Goal: Find specific page/section: Find specific page/section

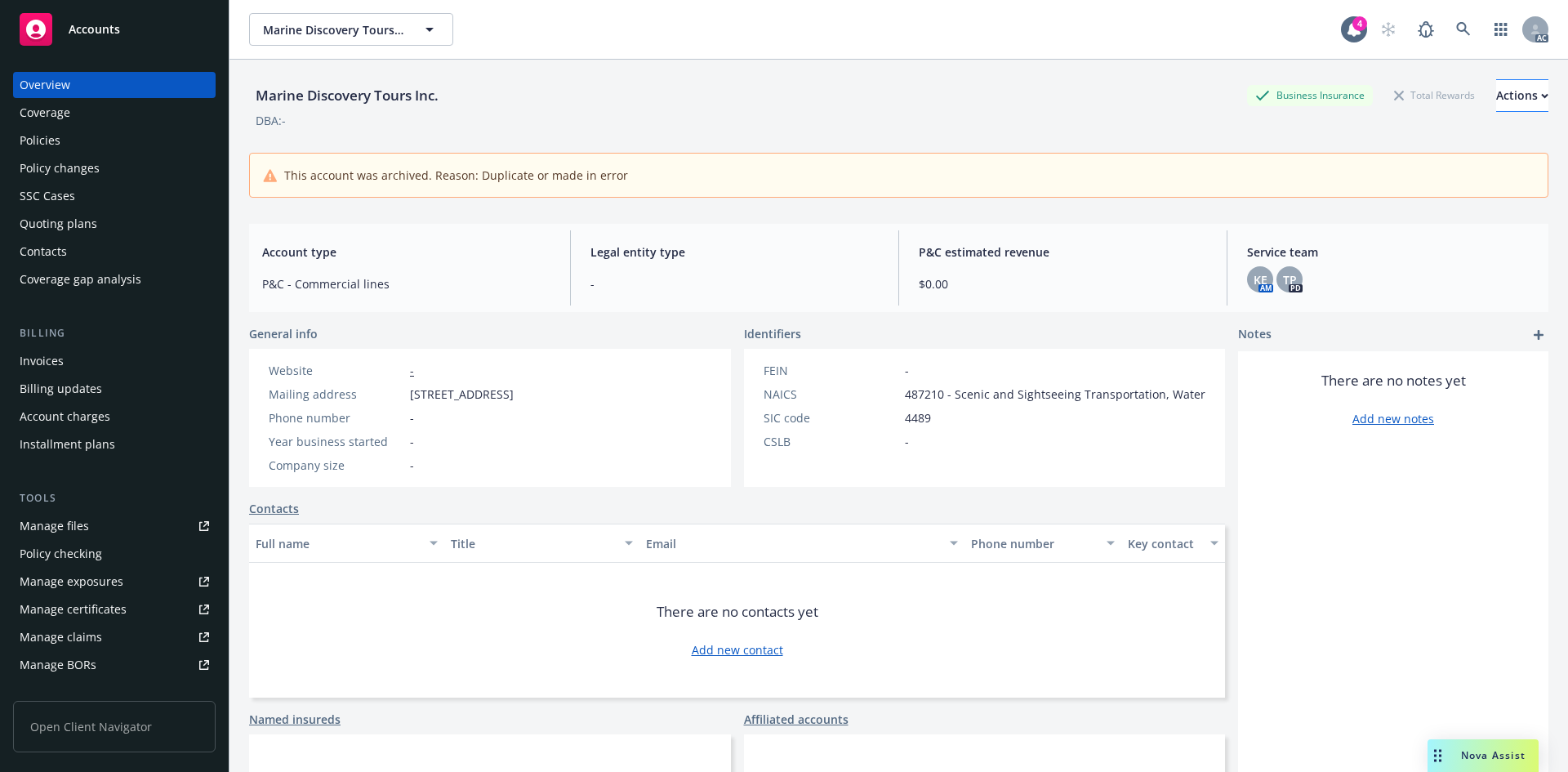
scroll to position [13, 0]
click at [1456, 31] on icon at bounding box center [1462, 28] width 14 height 14
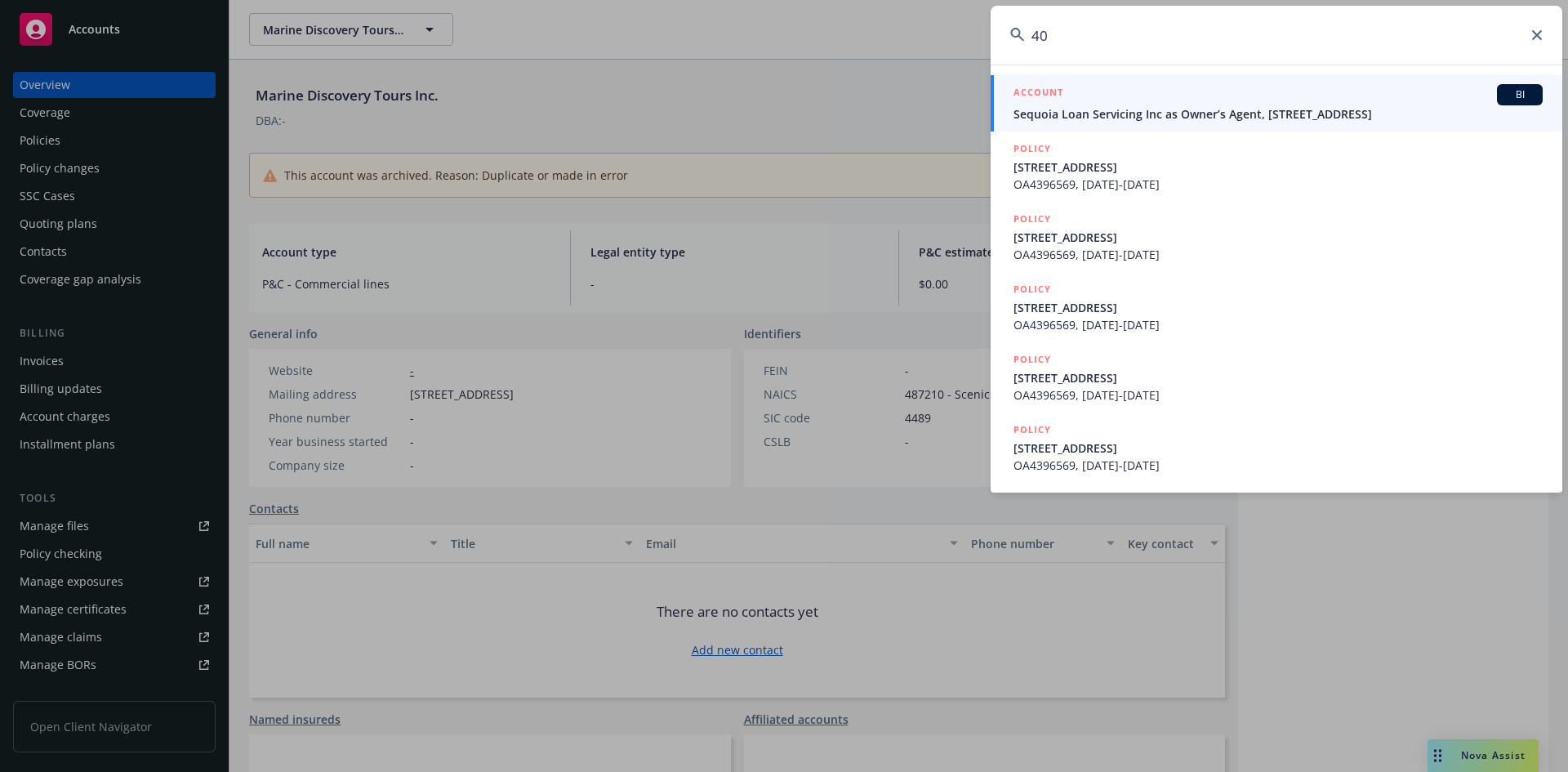
type input "4"
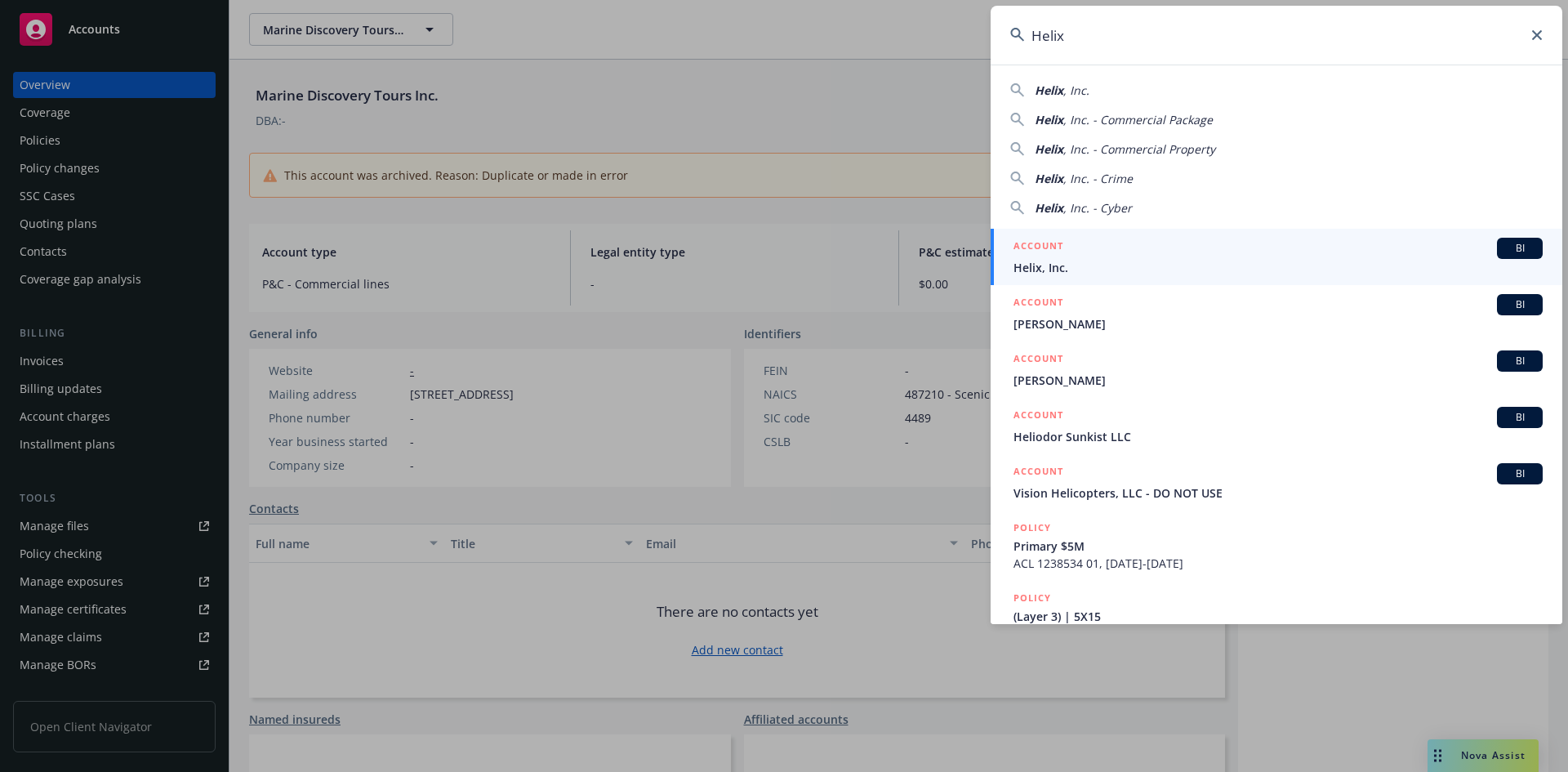
click at [1056, 90] on span "Helix" at bounding box center [1049, 89] width 29 height 15
type input "Helix, Inc."
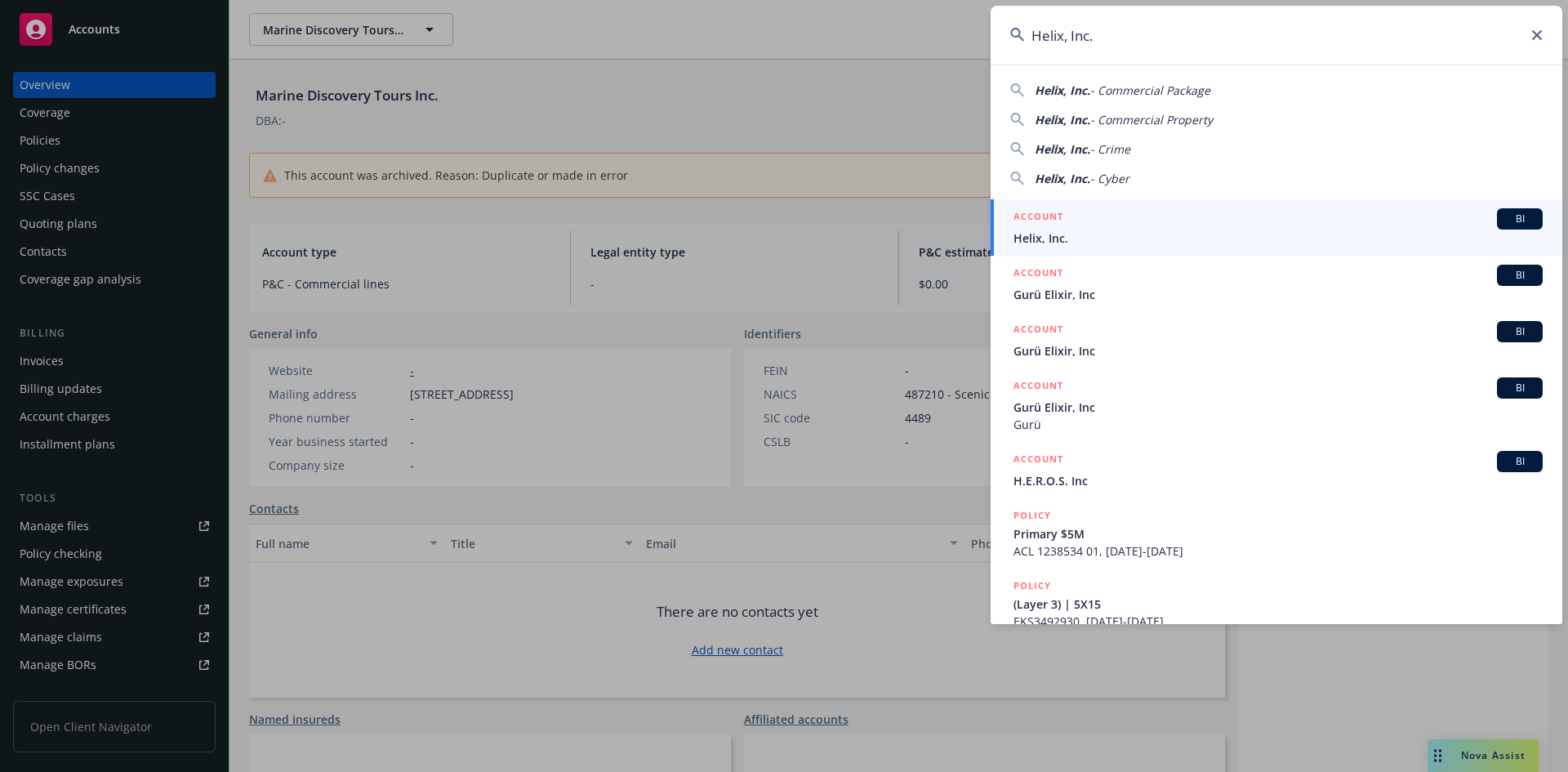
drag, startPoint x: 1038, startPoint y: 229, endPoint x: 1055, endPoint y: 230, distance: 17.0
click at [1040, 229] on span "Helix, Inc." at bounding box center [1278, 237] width 530 height 17
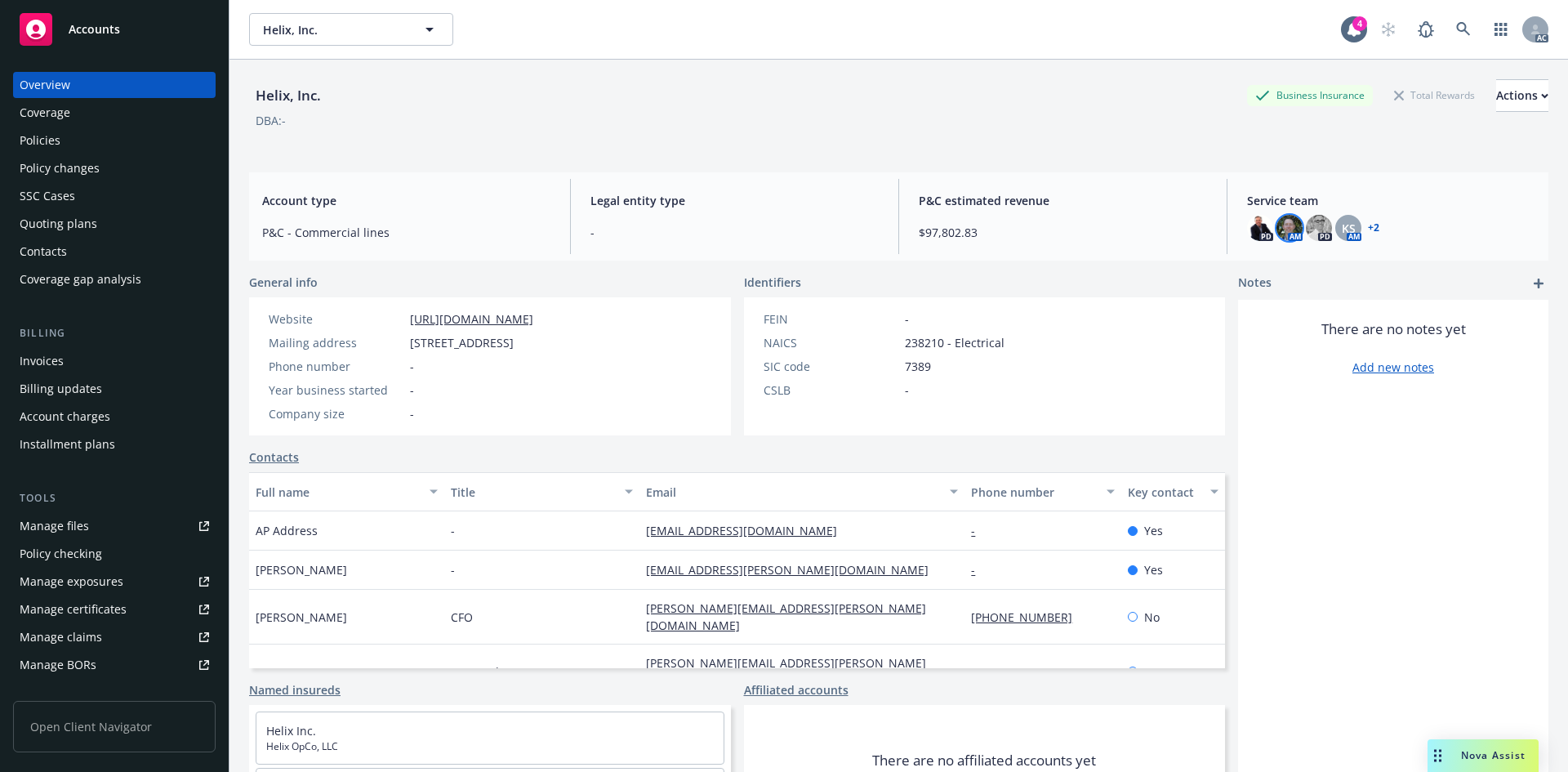
click at [1277, 229] on img at bounding box center [1289, 227] width 26 height 26
click at [1306, 226] on img at bounding box center [1319, 227] width 26 height 26
click at [1342, 226] on span "KS" at bounding box center [1349, 228] width 14 height 17
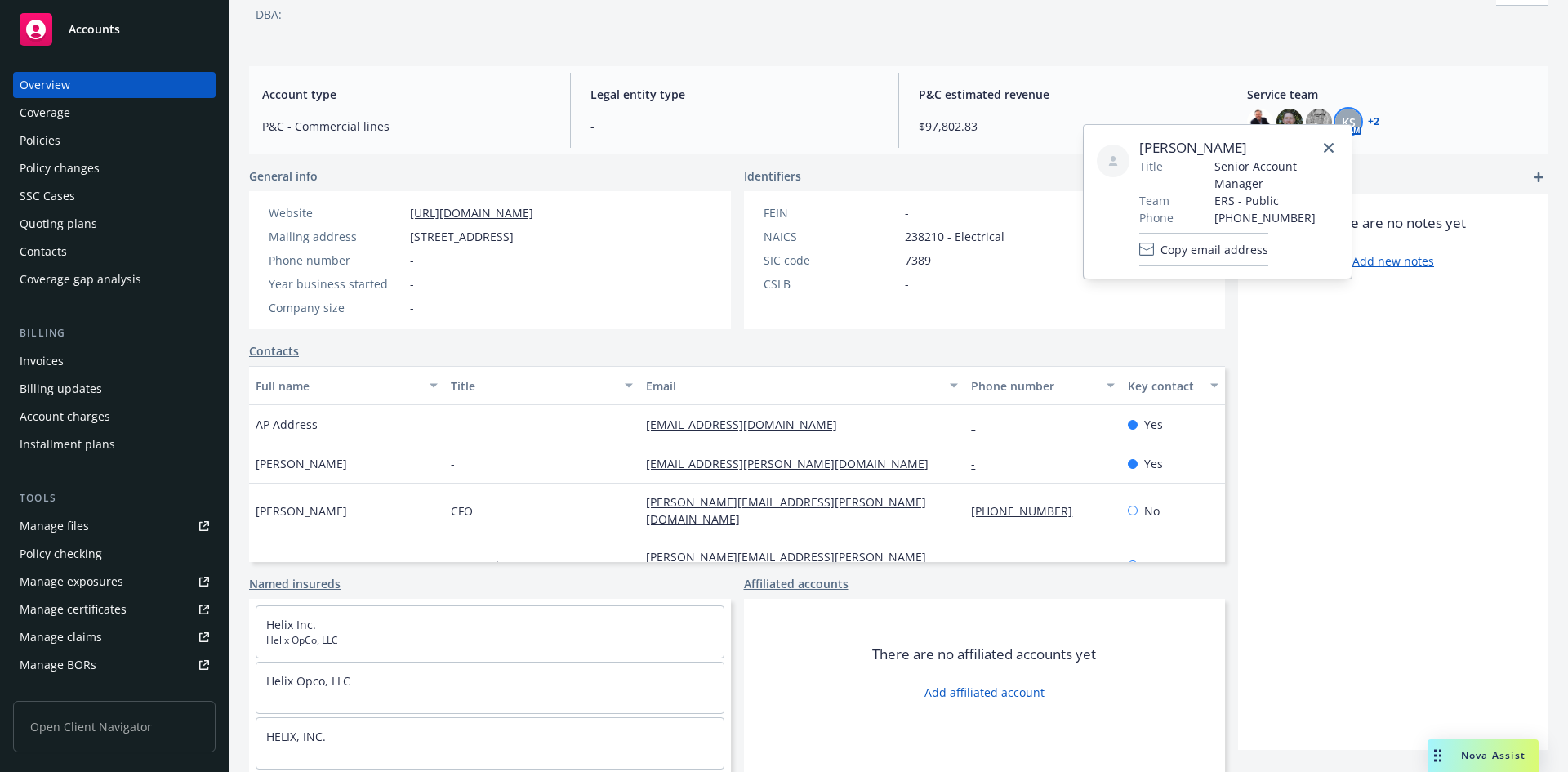
scroll to position [5, 0]
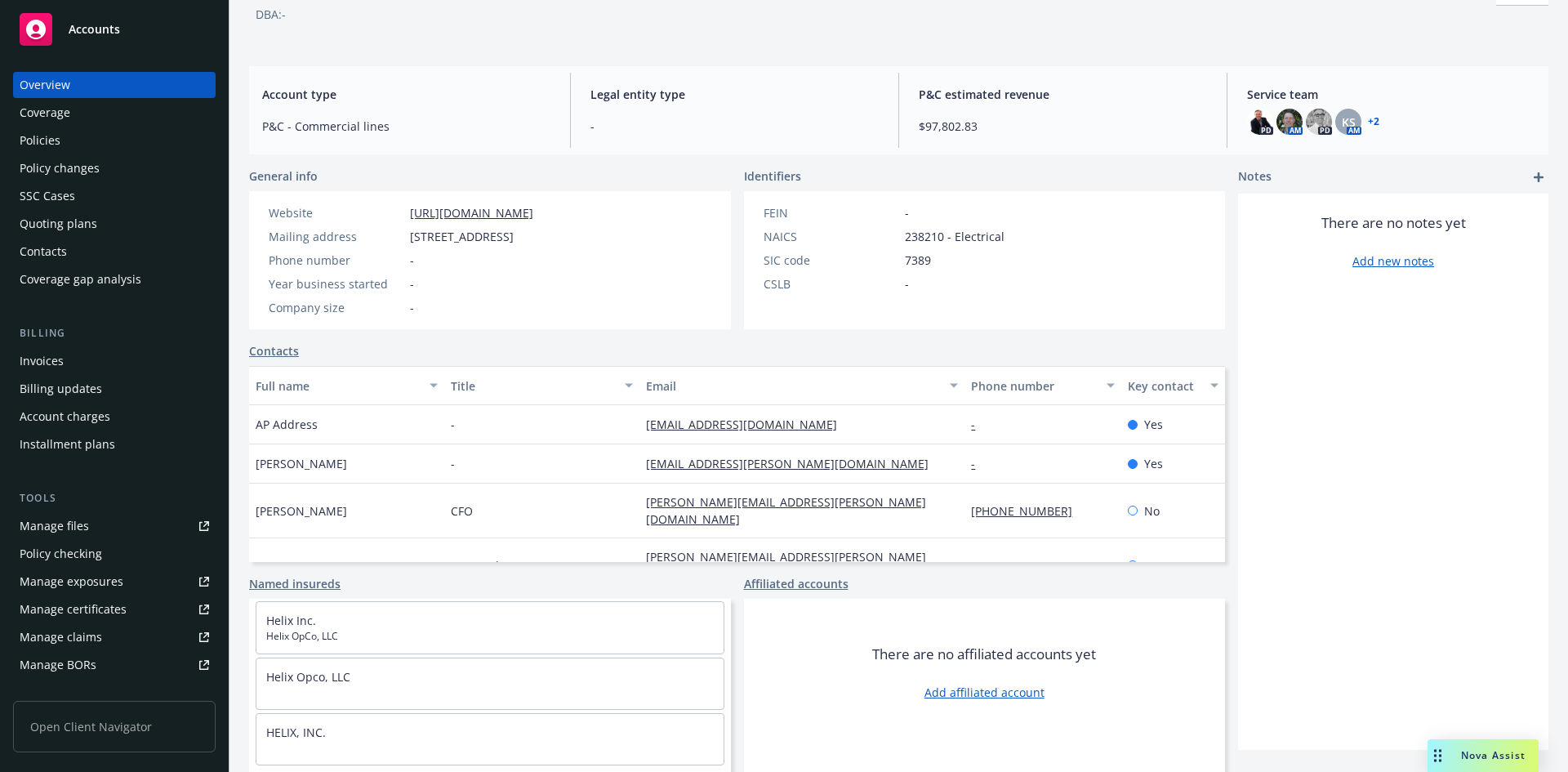
click at [1269, 375] on div "There are no notes yet Add new notes" at bounding box center [1394, 472] width 310 height 556
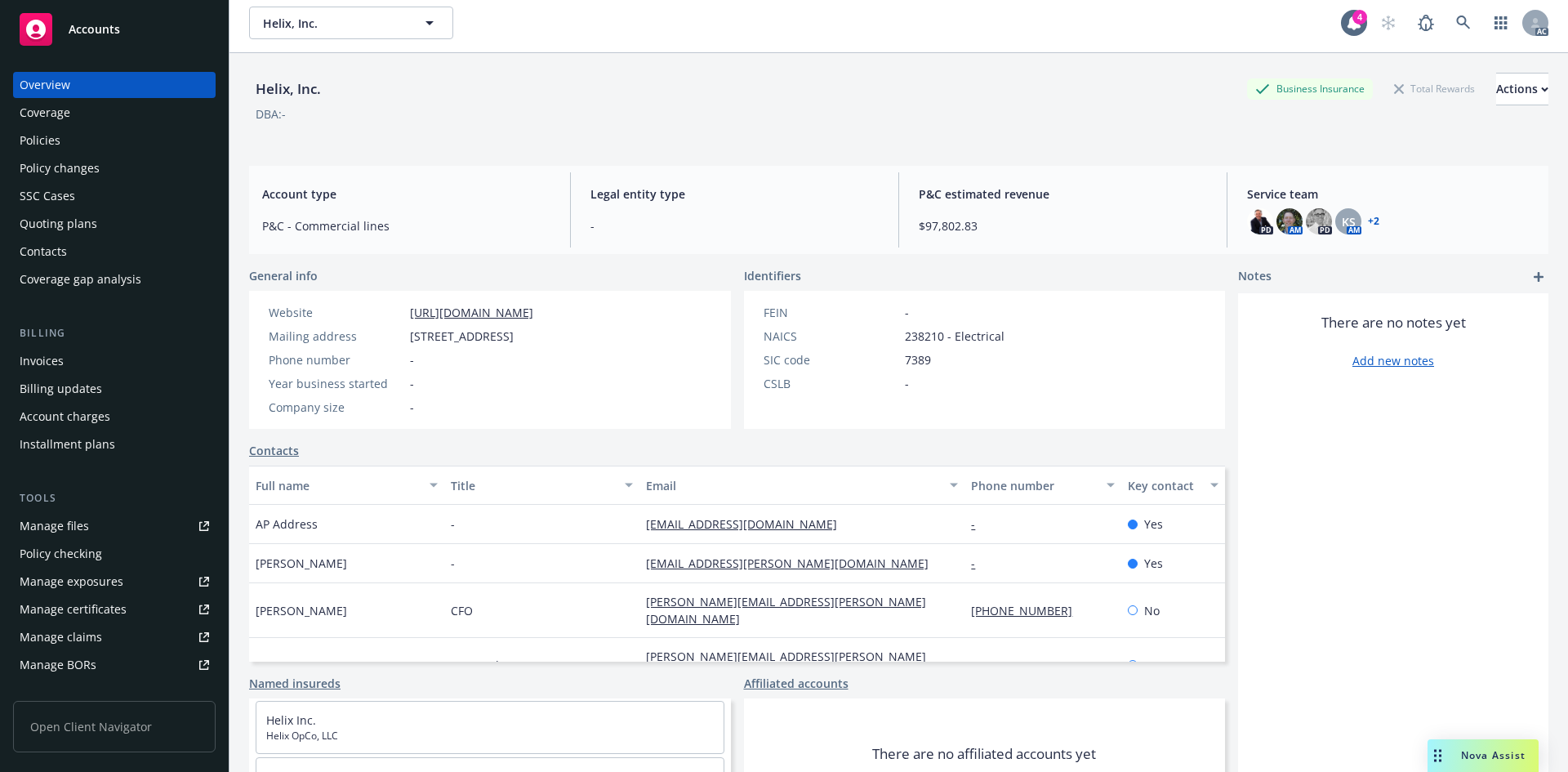
scroll to position [0, 0]
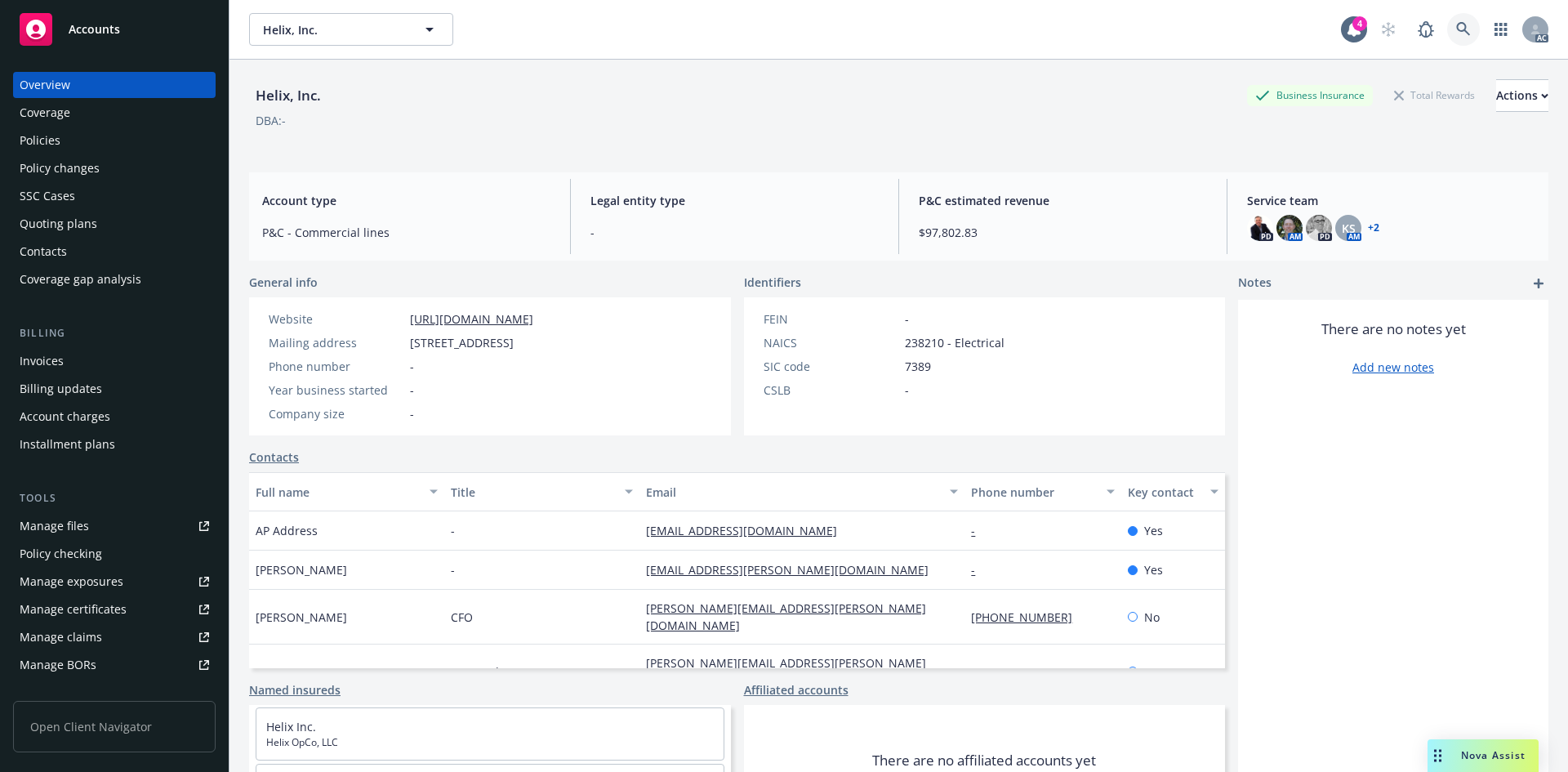
click at [1456, 24] on icon at bounding box center [1463, 29] width 14 height 14
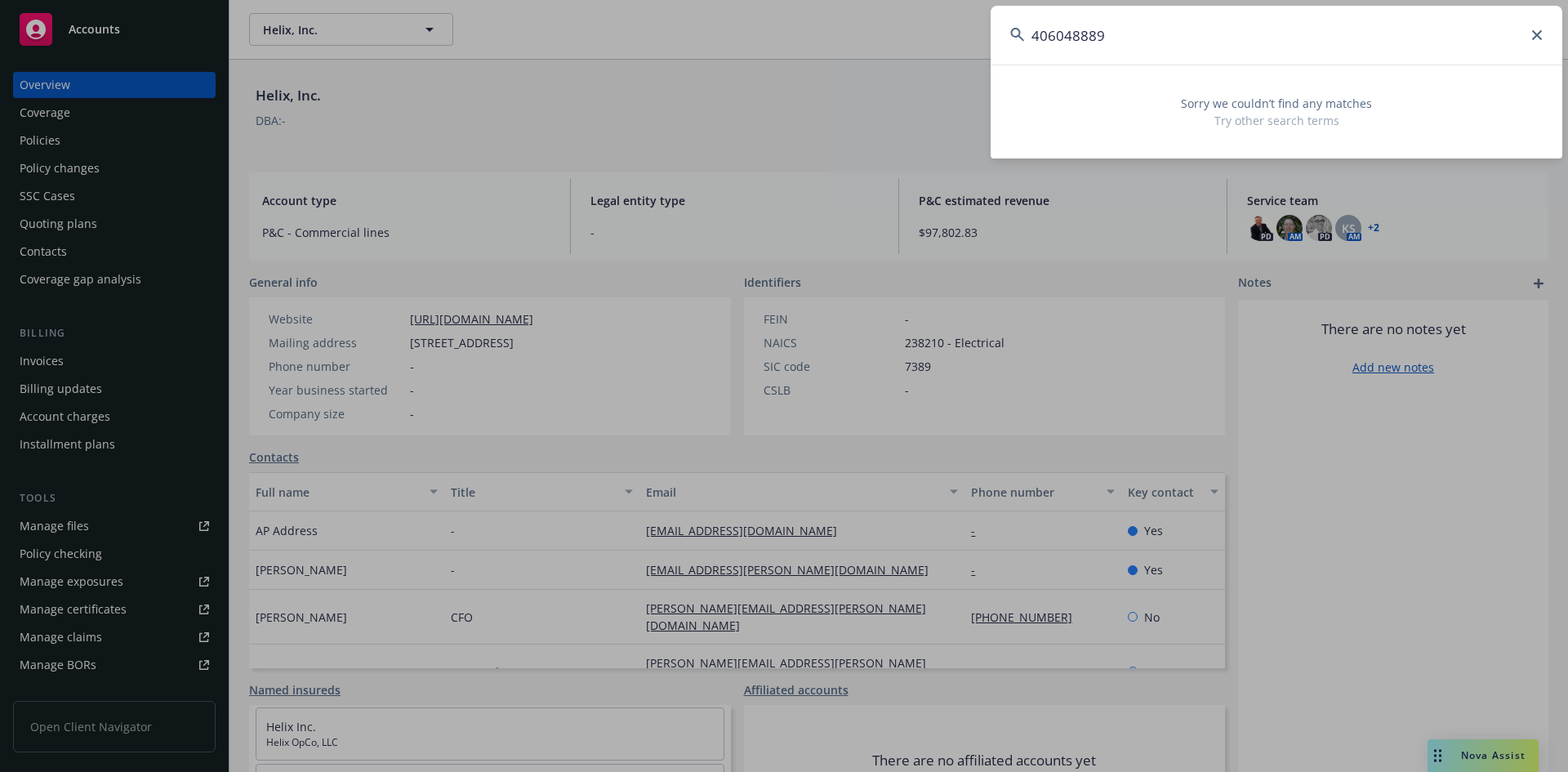
type input "406048889"
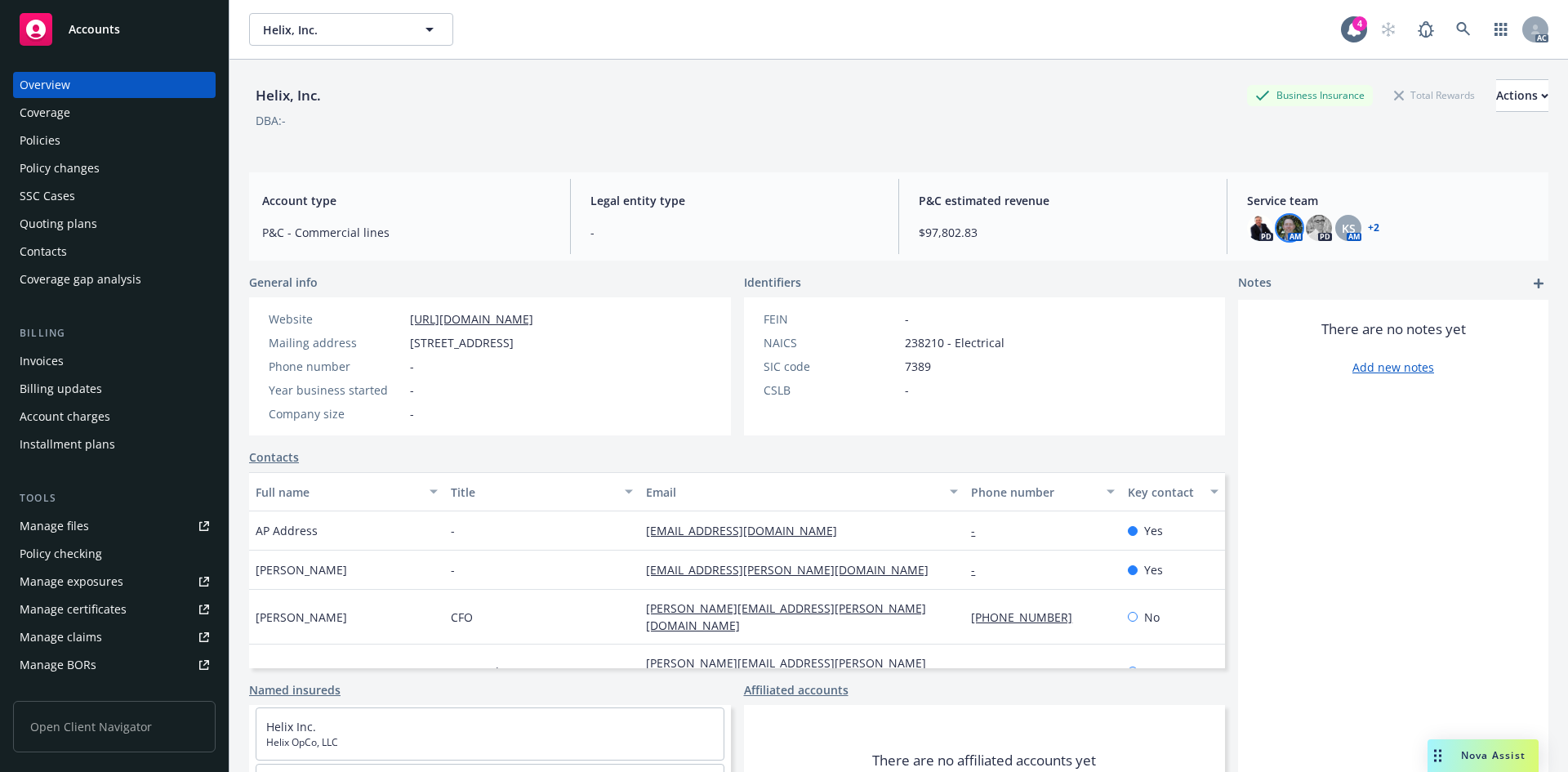
click at [1286, 222] on img at bounding box center [1289, 227] width 26 height 26
click at [1248, 221] on img at bounding box center [1260, 227] width 26 height 26
click at [1348, 224] on div "KS" at bounding box center [1348, 227] width 26 height 26
click at [911, 65] on div "Helix, Inc. Business Insurance Total Rewards Actions DBA: -" at bounding box center [899, 109] width 1299 height 99
drag, startPoint x: 1447, startPoint y: 426, endPoint x: 1444, endPoint y: 208, distance: 218.0
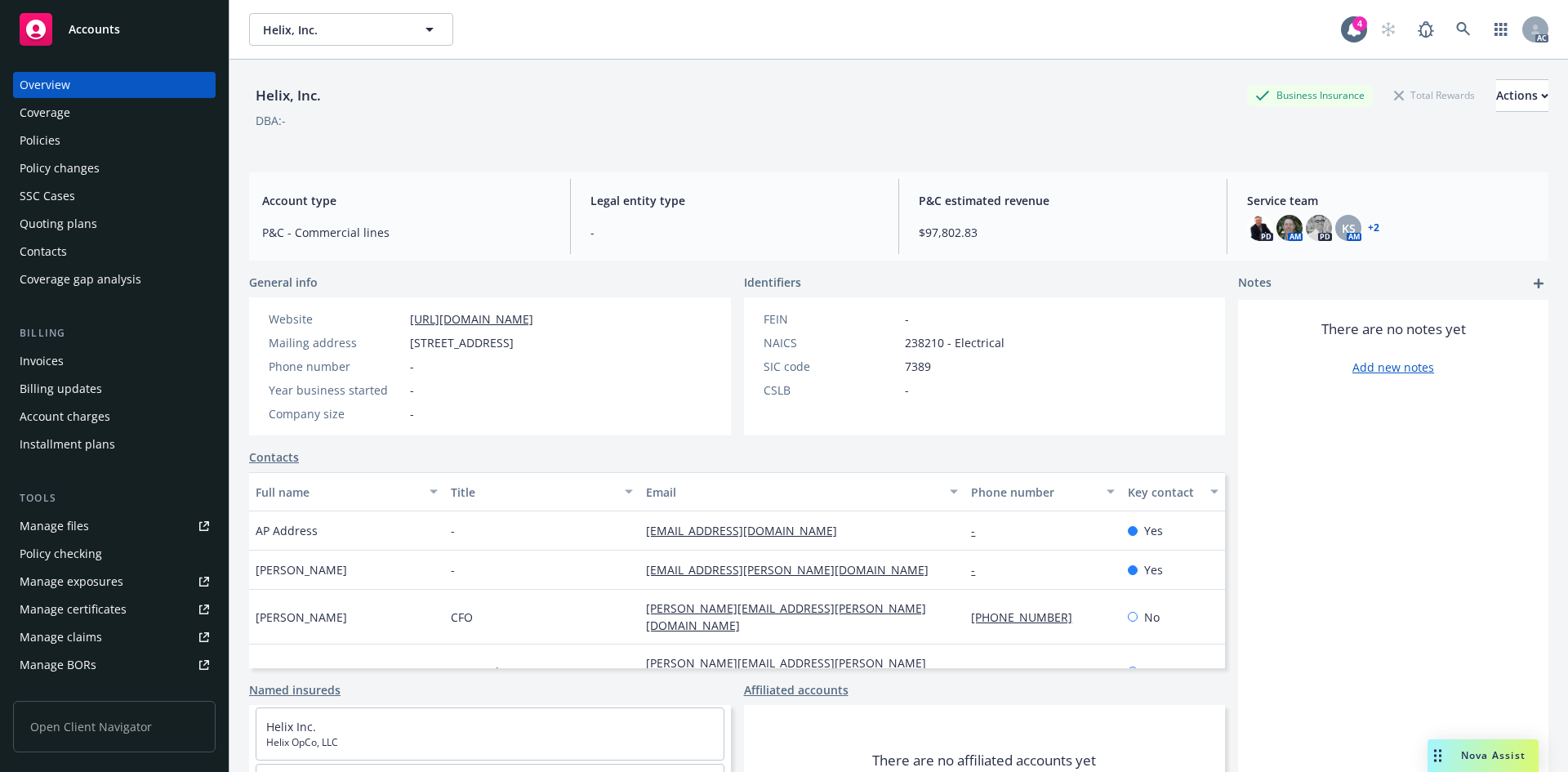
click at [1447, 426] on div "There are no notes yet Add new notes" at bounding box center [1394, 577] width 310 height 556
click at [1456, 27] on icon at bounding box center [1463, 29] width 14 height 14
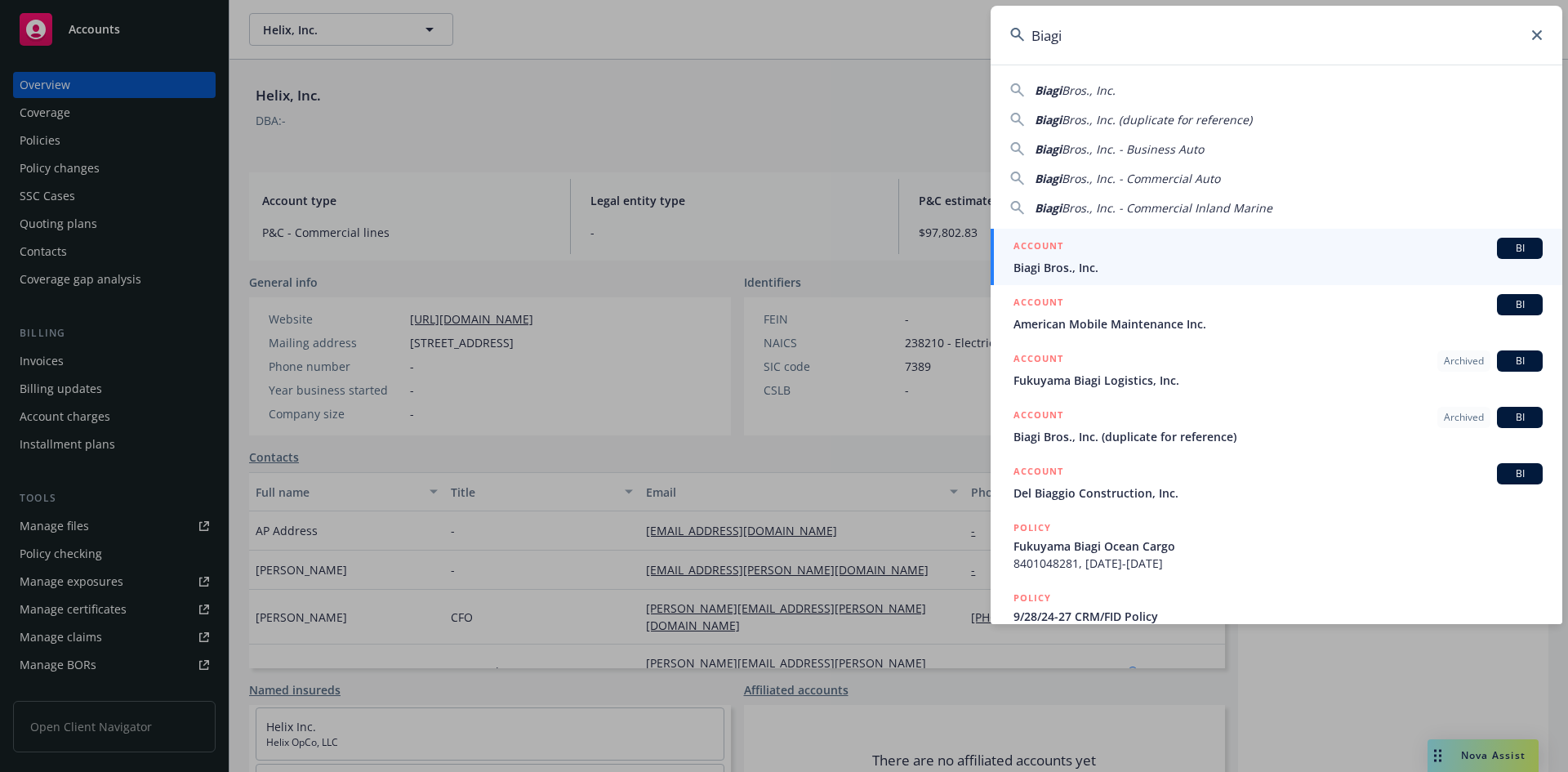
click at [1090, 90] on span "Bros., Inc." at bounding box center [1089, 89] width 54 height 15
type input "Biagi Bros., Inc."
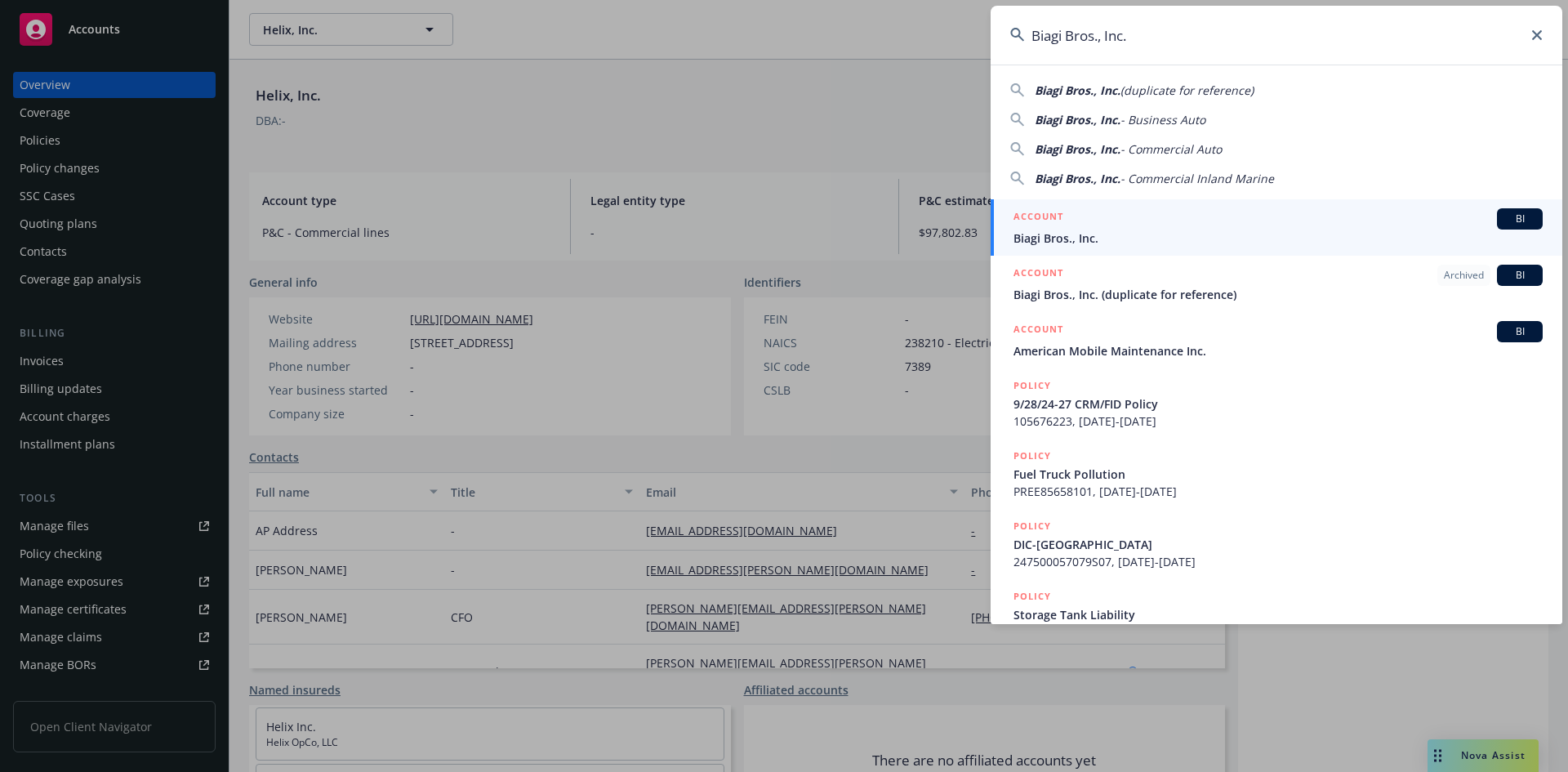
click at [1055, 238] on span "Biagi Bros., Inc." at bounding box center [1278, 237] width 530 height 17
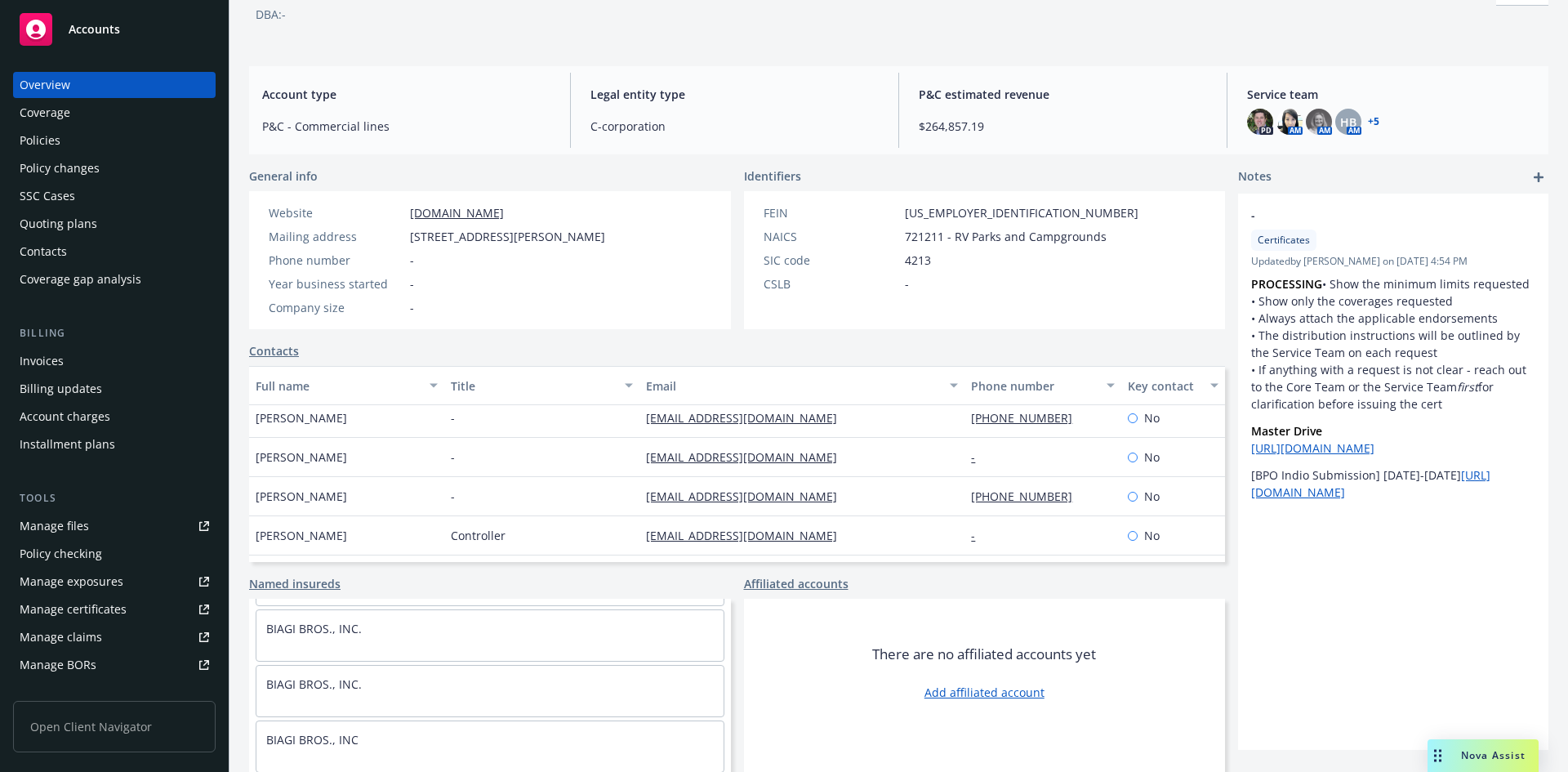
scroll to position [168, 0]
click at [467, 639] on div "BIAGI BROS., INC." at bounding box center [490, 623] width 467 height 37
click at [1347, 120] on span "HB" at bounding box center [1349, 122] width 16 height 17
click at [1379, 175] on div "Notes" at bounding box center [1394, 178] width 310 height 20
click at [1278, 117] on img at bounding box center [1289, 121] width 26 height 26
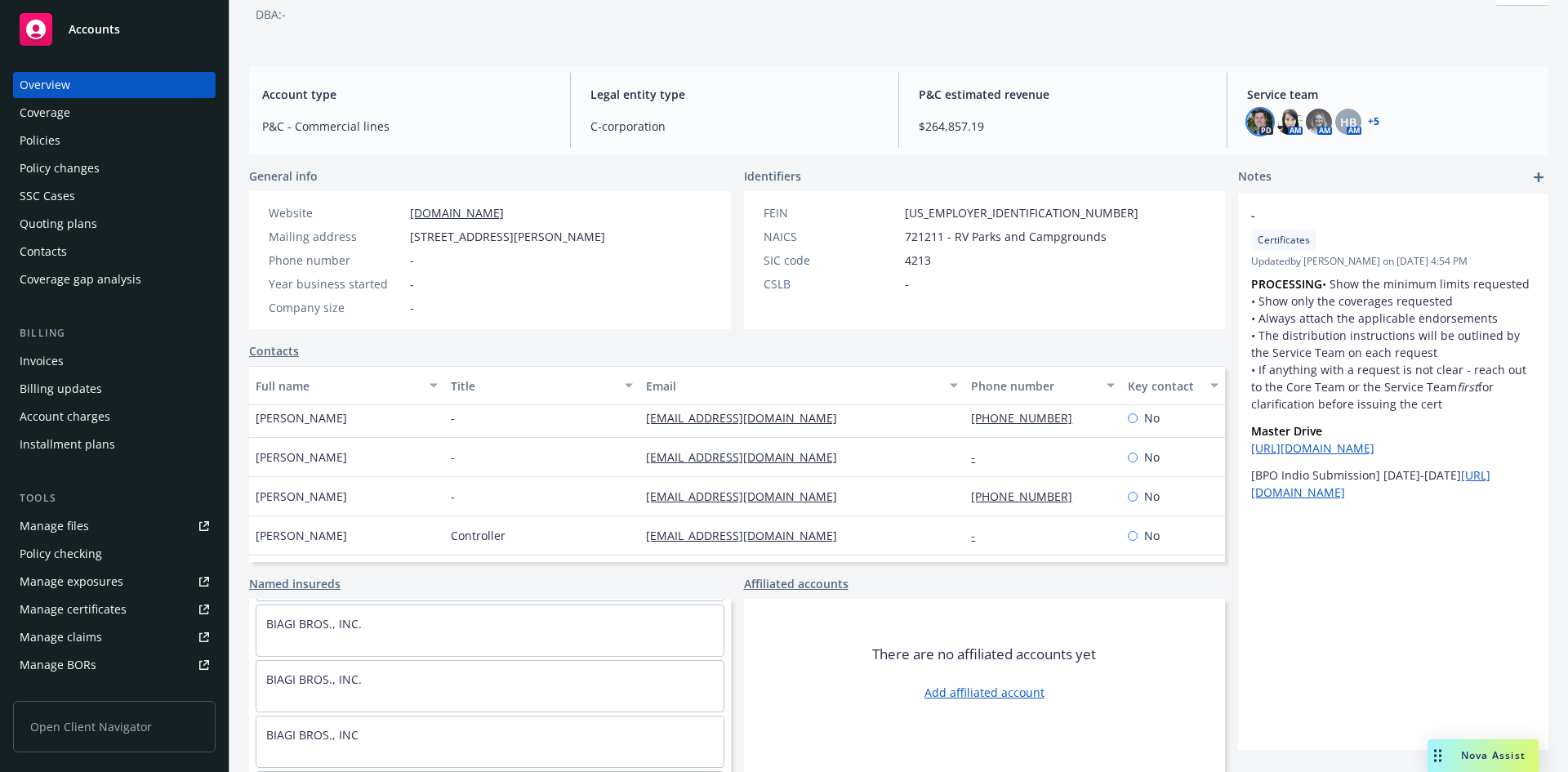
click at [1250, 117] on img at bounding box center [1260, 121] width 26 height 26
click at [1277, 117] on img at bounding box center [1289, 121] width 26 height 26
click at [1101, 92] on span "P&C estimated revenue" at bounding box center [1064, 94] width 289 height 17
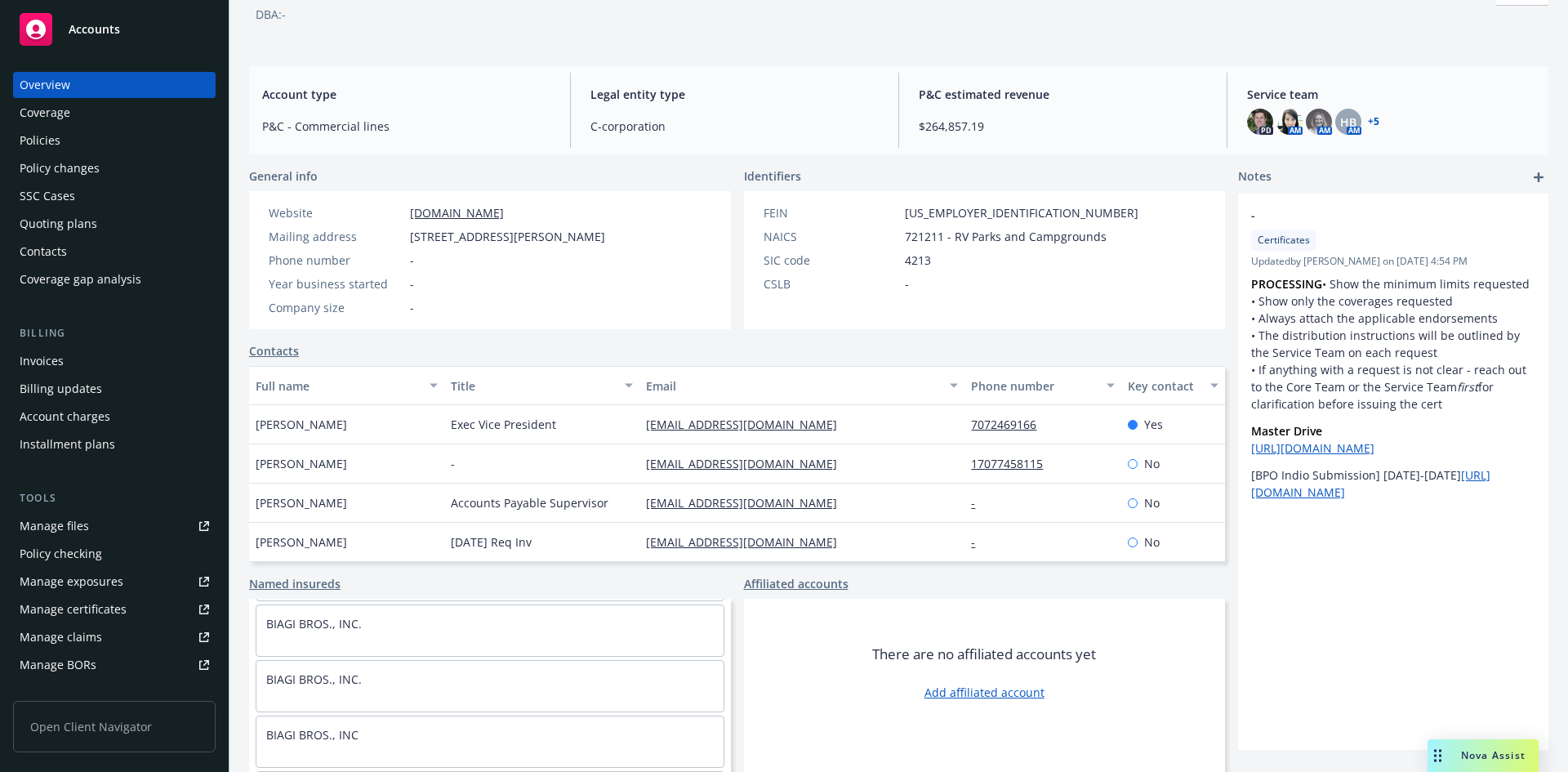
scroll to position [0, 0]
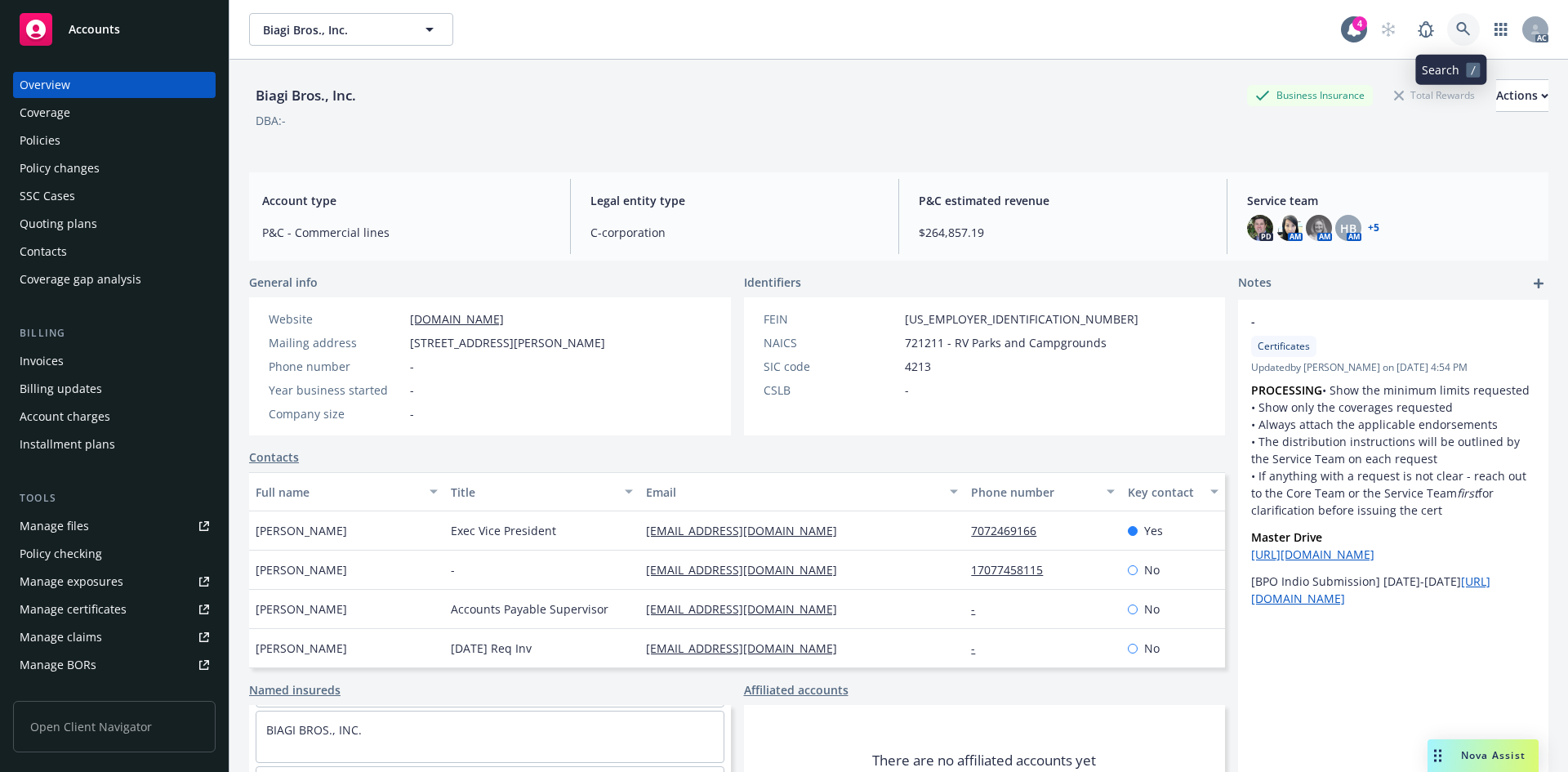
click at [1447, 22] on link at bounding box center [1463, 29] width 32 height 32
click at [1284, 226] on img at bounding box center [1289, 227] width 26 height 26
click at [1312, 225] on img at bounding box center [1319, 227] width 26 height 26
click at [1282, 225] on img at bounding box center [1289, 227] width 26 height 26
click at [1306, 226] on img at bounding box center [1319, 227] width 26 height 26
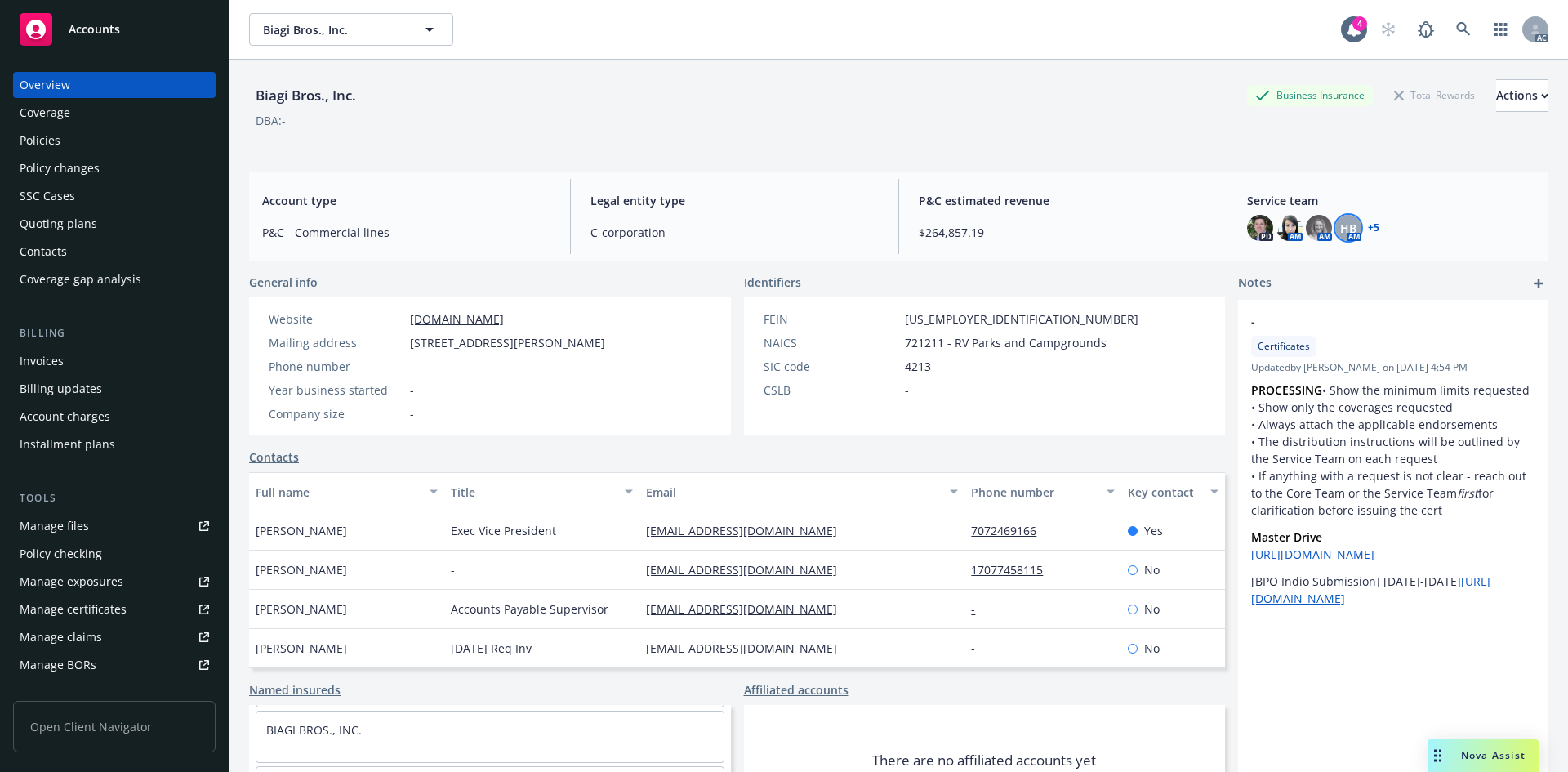
click at [1344, 226] on span "HB" at bounding box center [1349, 228] width 16 height 17
click at [1277, 220] on img at bounding box center [1289, 227] width 26 height 26
click at [1255, 222] on img at bounding box center [1260, 227] width 26 height 26
click at [1028, 157] on div "Biagi Bros., Inc. Business Insurance Total Rewards Actions DBA: -" at bounding box center [899, 109] width 1299 height 99
click at [818, 483] on div "Email" at bounding box center [793, 492] width 294 height 17
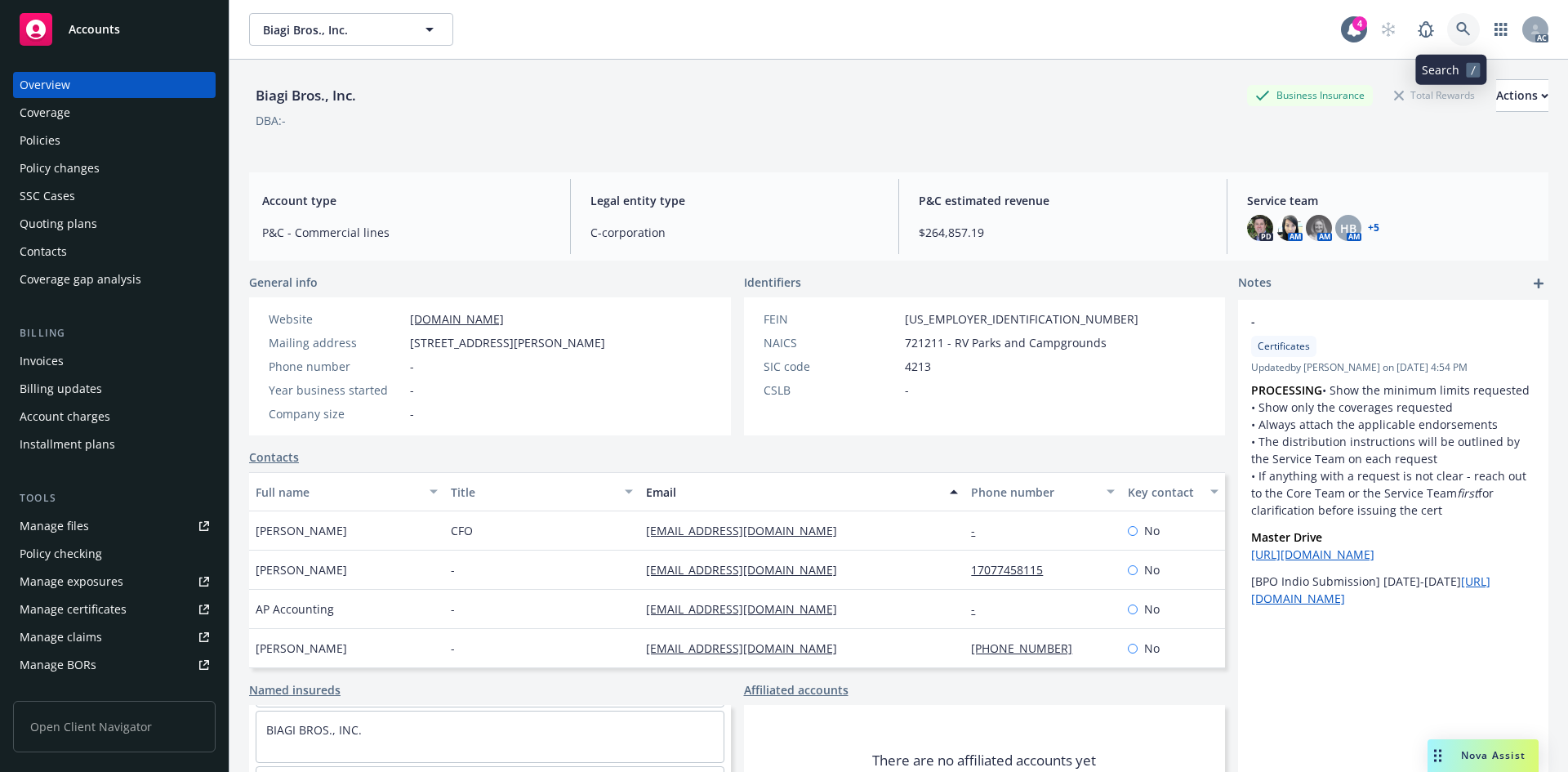
click at [1456, 30] on icon at bounding box center [1463, 29] width 14 height 14
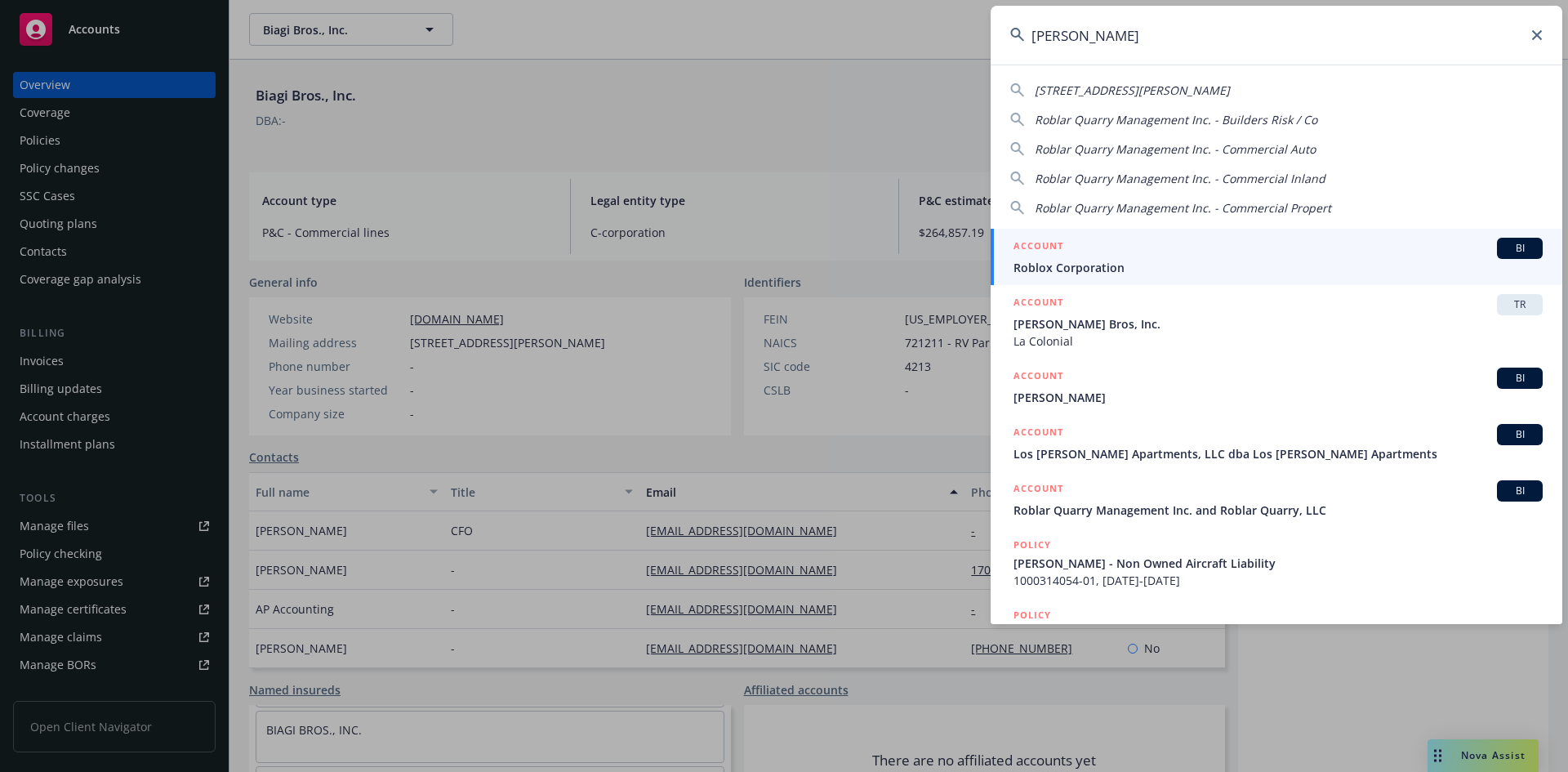
type input "roblex"
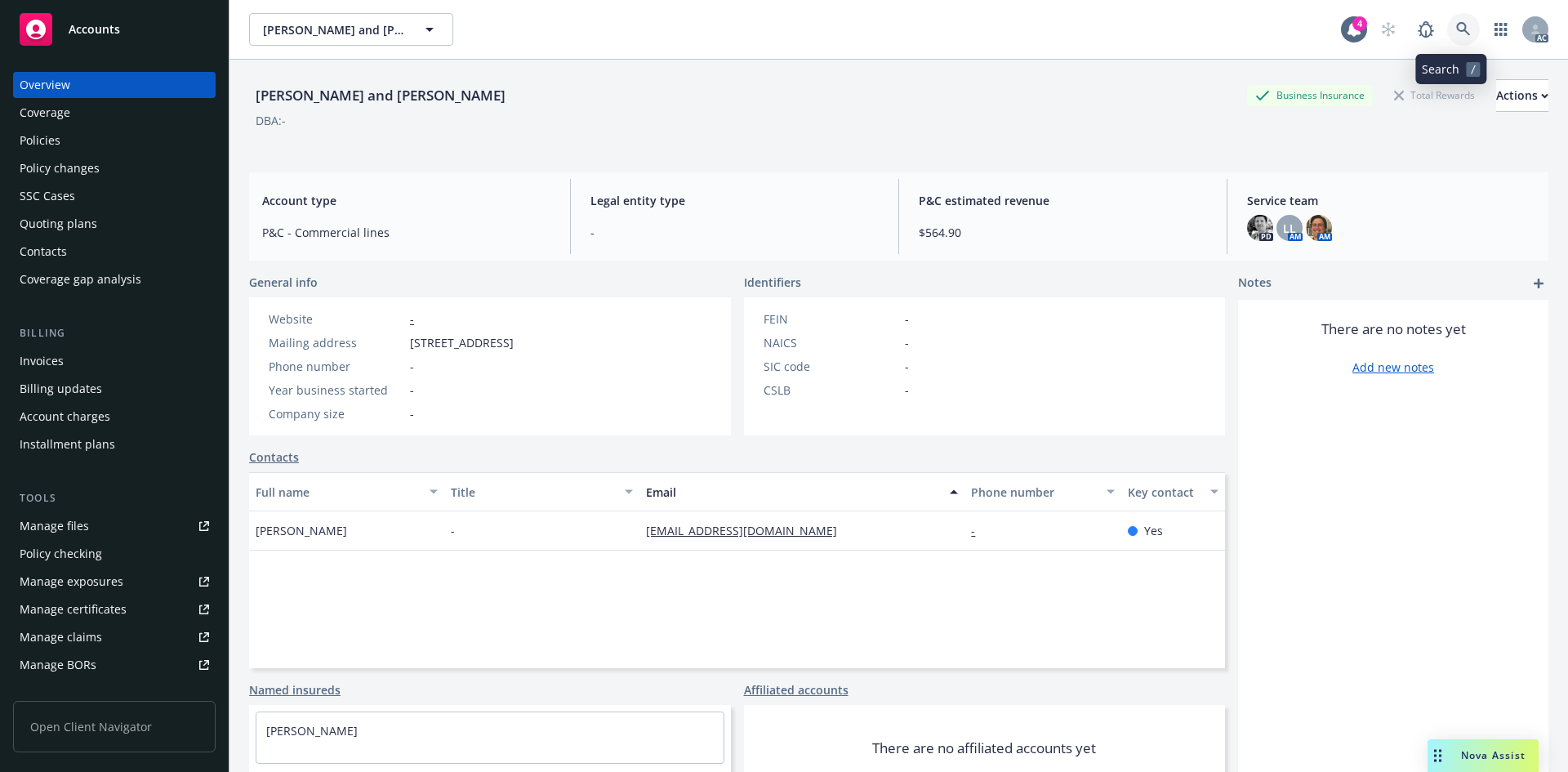
click at [1456, 29] on icon at bounding box center [1462, 28] width 14 height 14
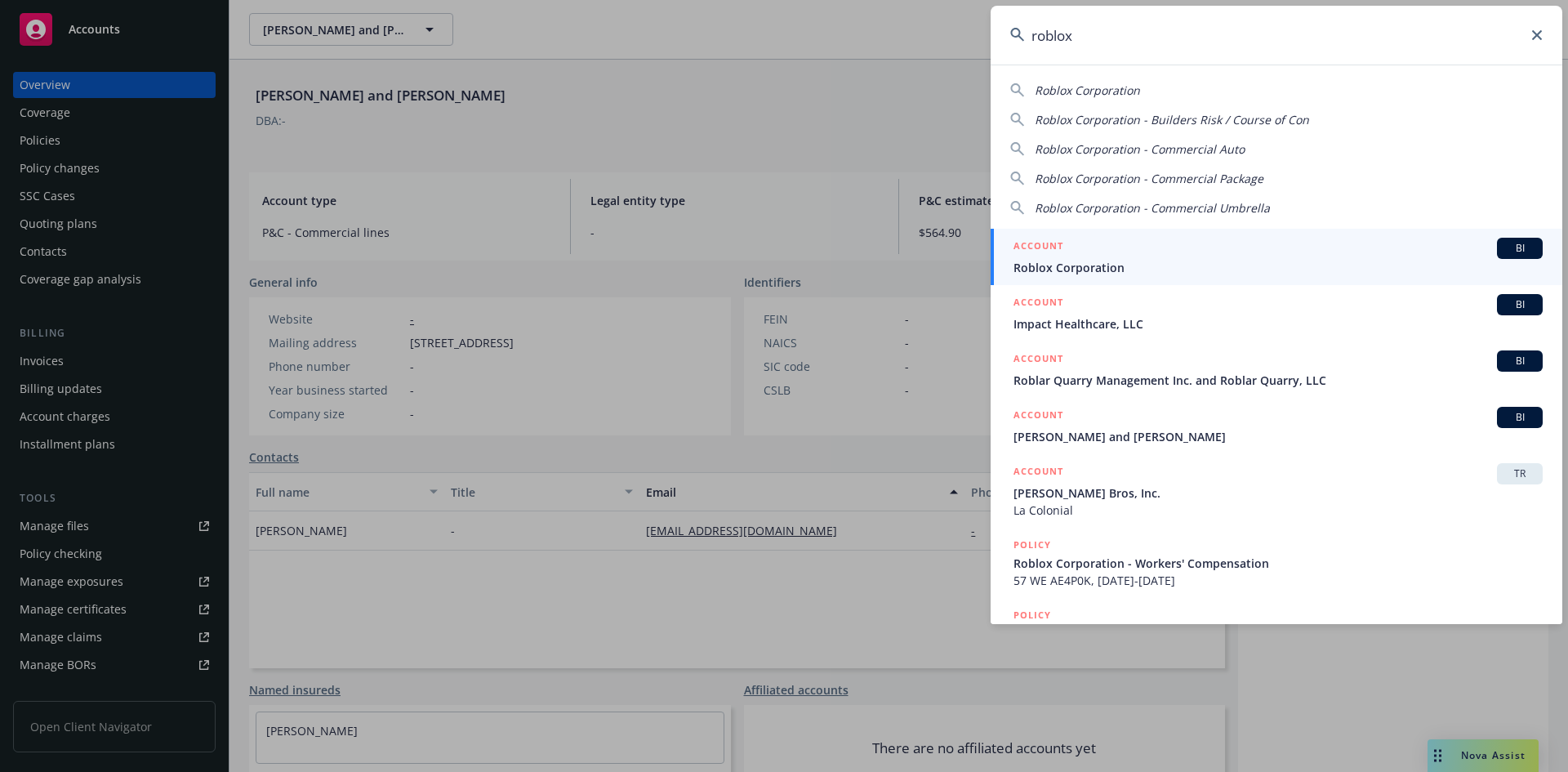
type input "roblox"
click at [1081, 267] on span "Roblox Corporation" at bounding box center [1278, 267] width 530 height 17
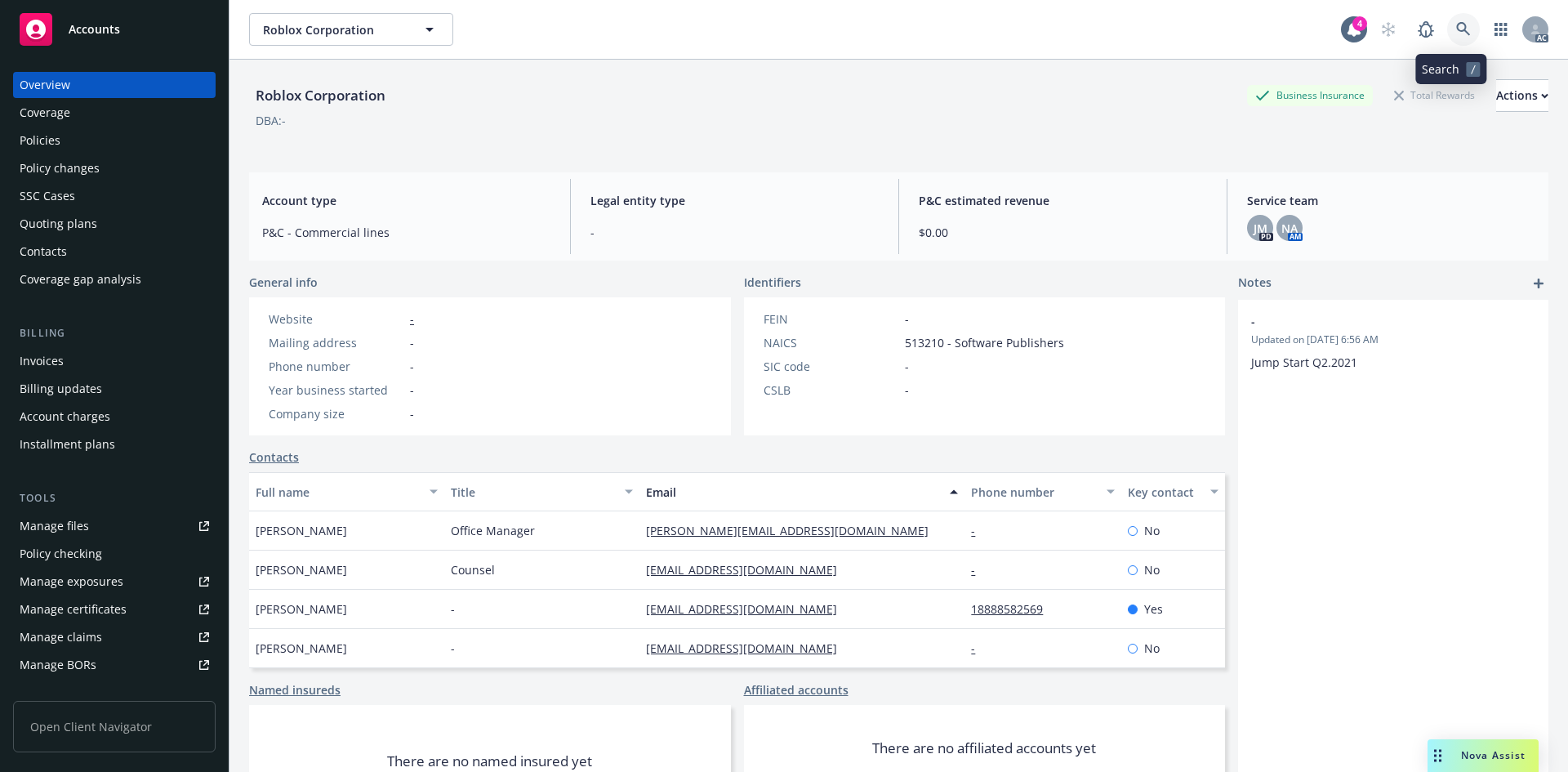
click at [1456, 24] on icon at bounding box center [1463, 29] width 14 height 14
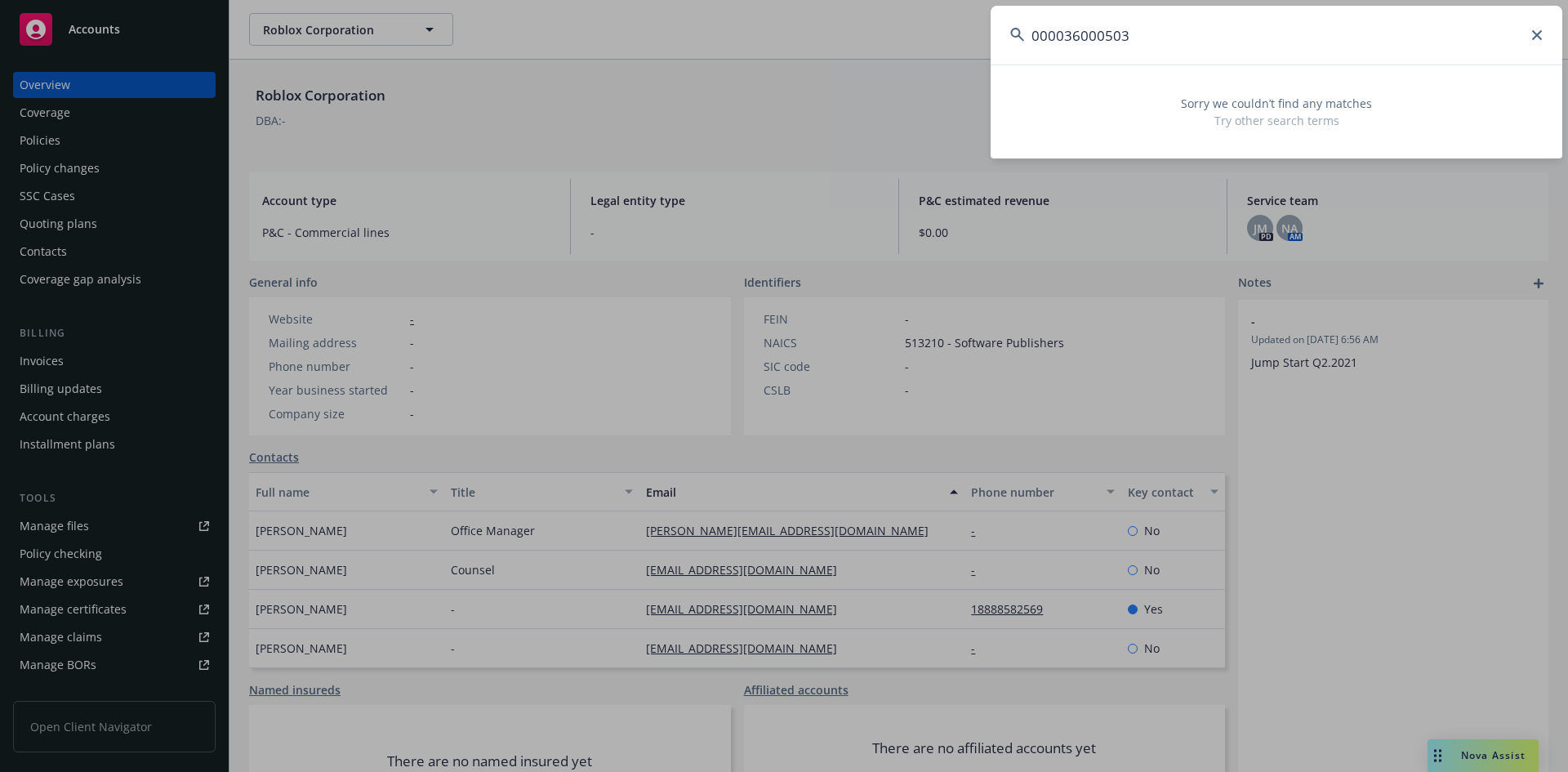
type input "000036000503"
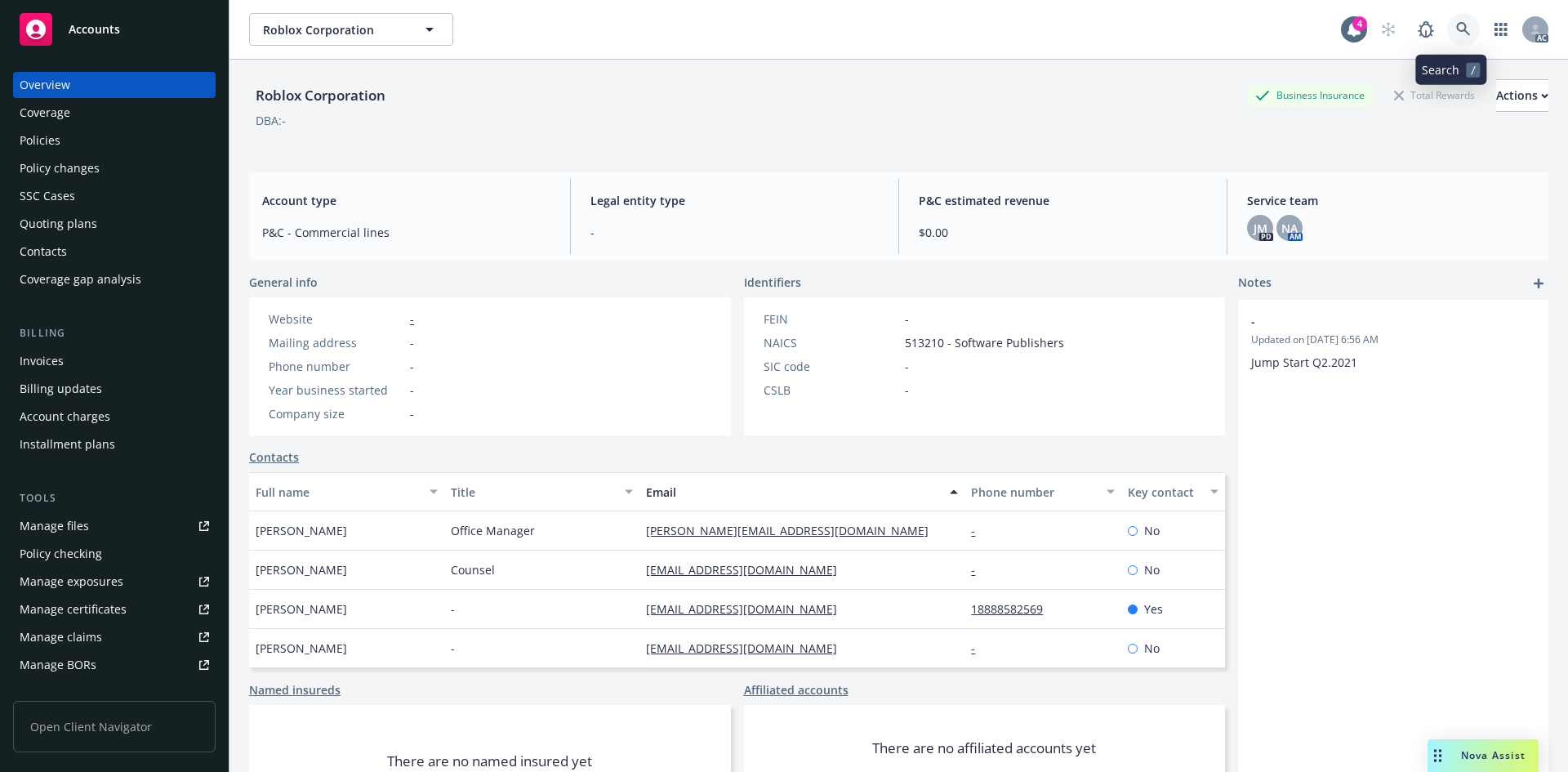
click at [1456, 26] on icon at bounding box center [1463, 29] width 14 height 14
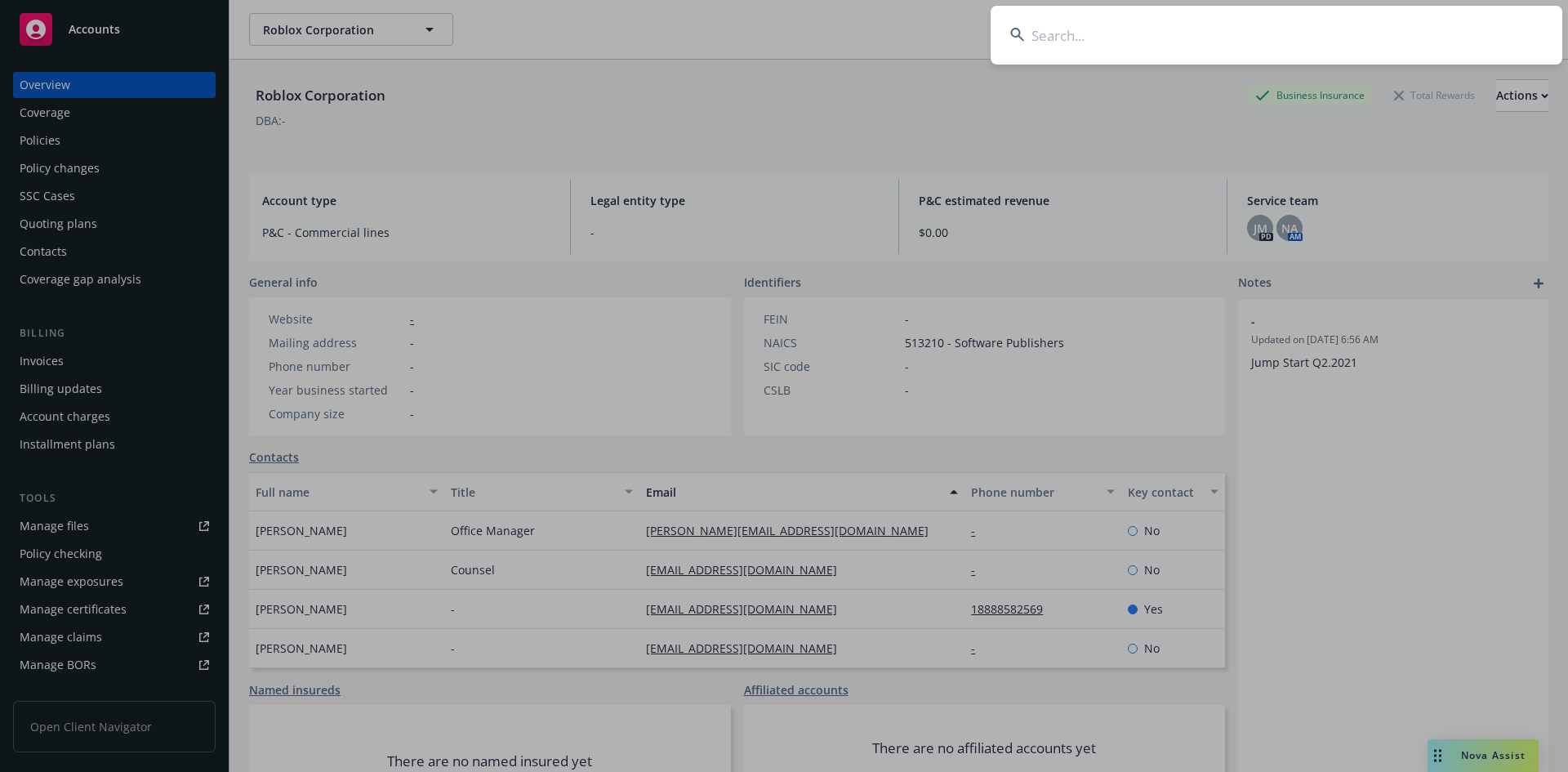
drag, startPoint x: 1177, startPoint y: 72, endPoint x: 1159, endPoint y: 82, distance: 20.6
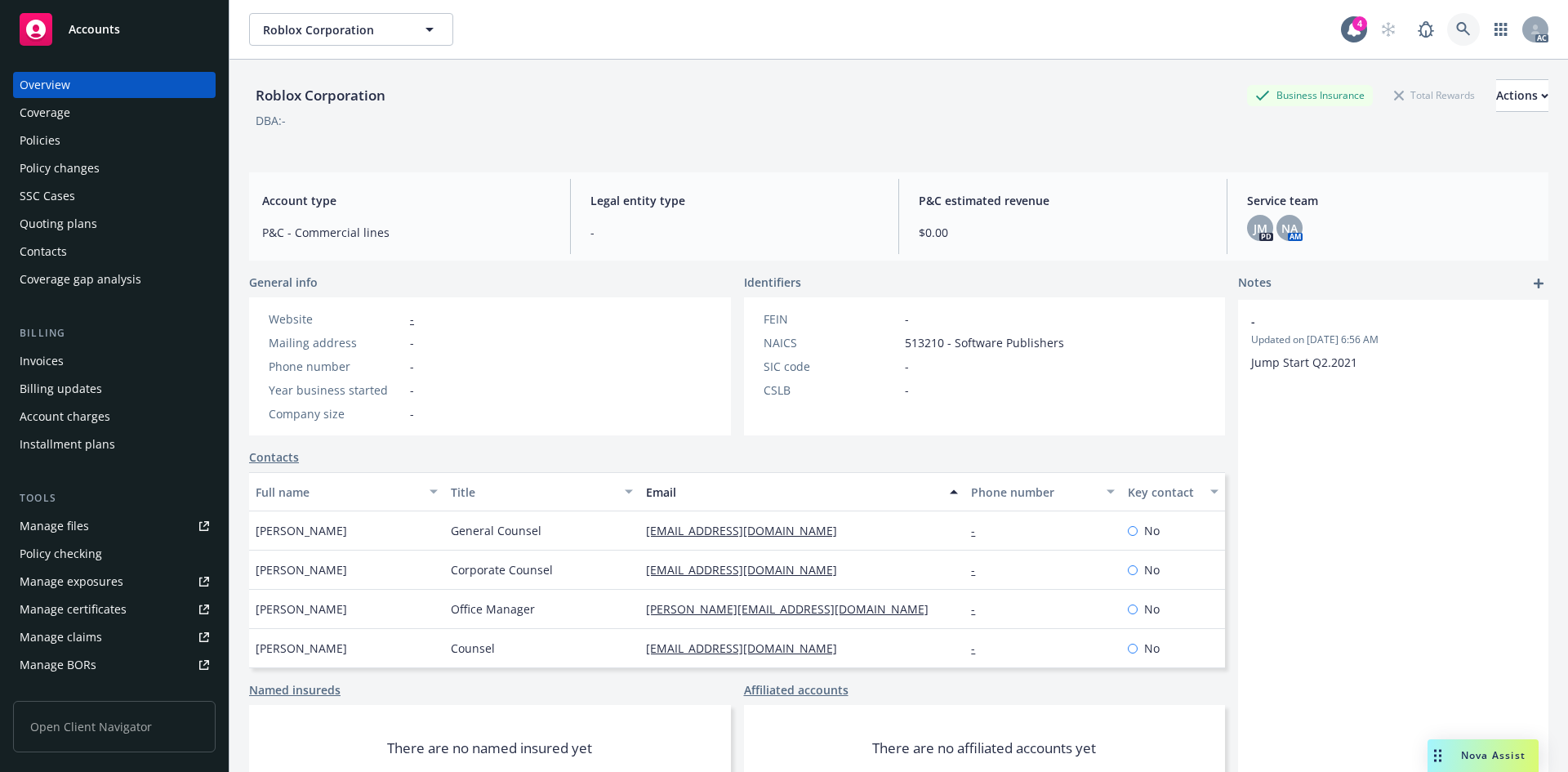
click at [1456, 30] on icon at bounding box center [1463, 29] width 14 height 14
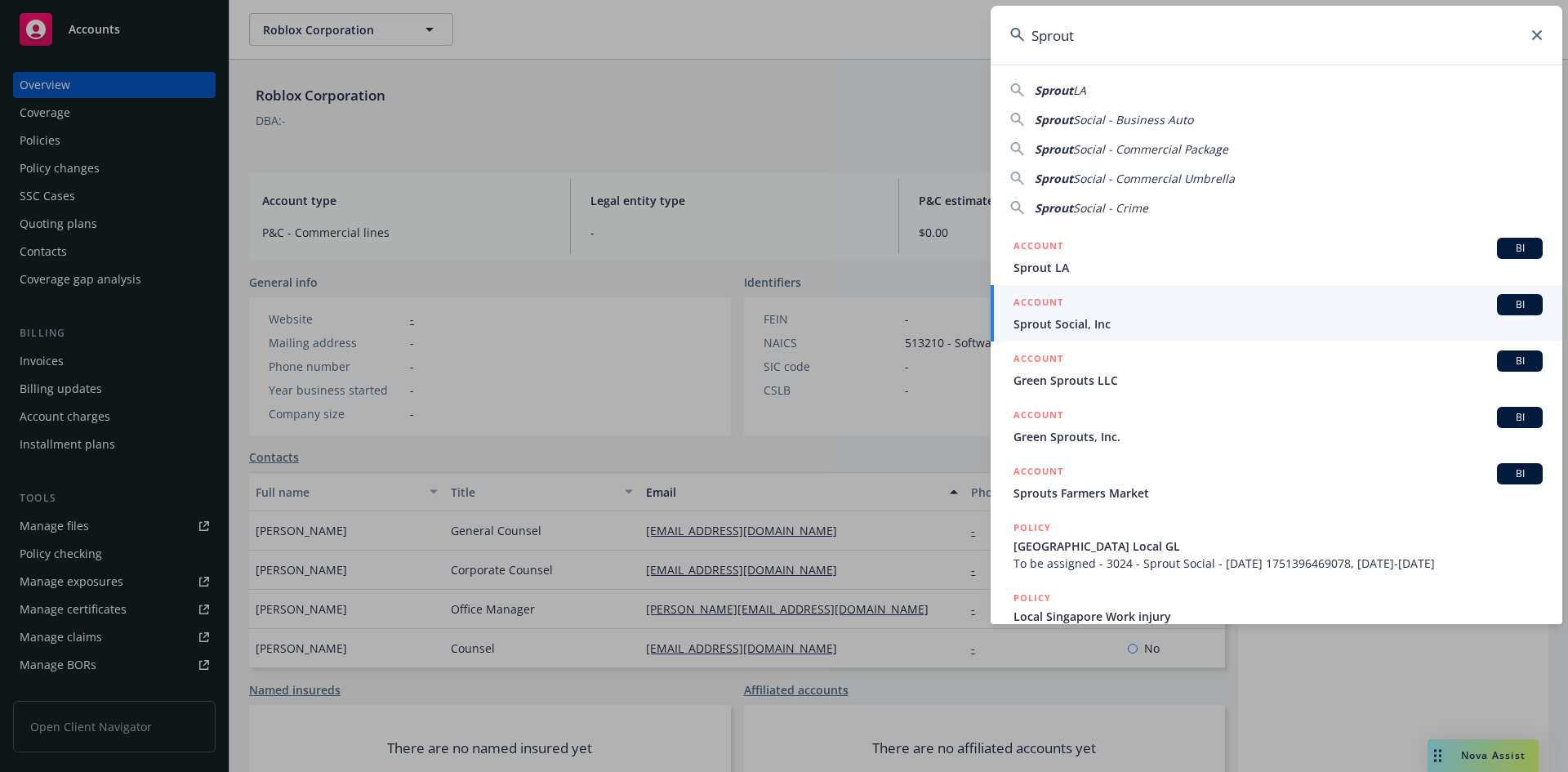
type input "Sprout"
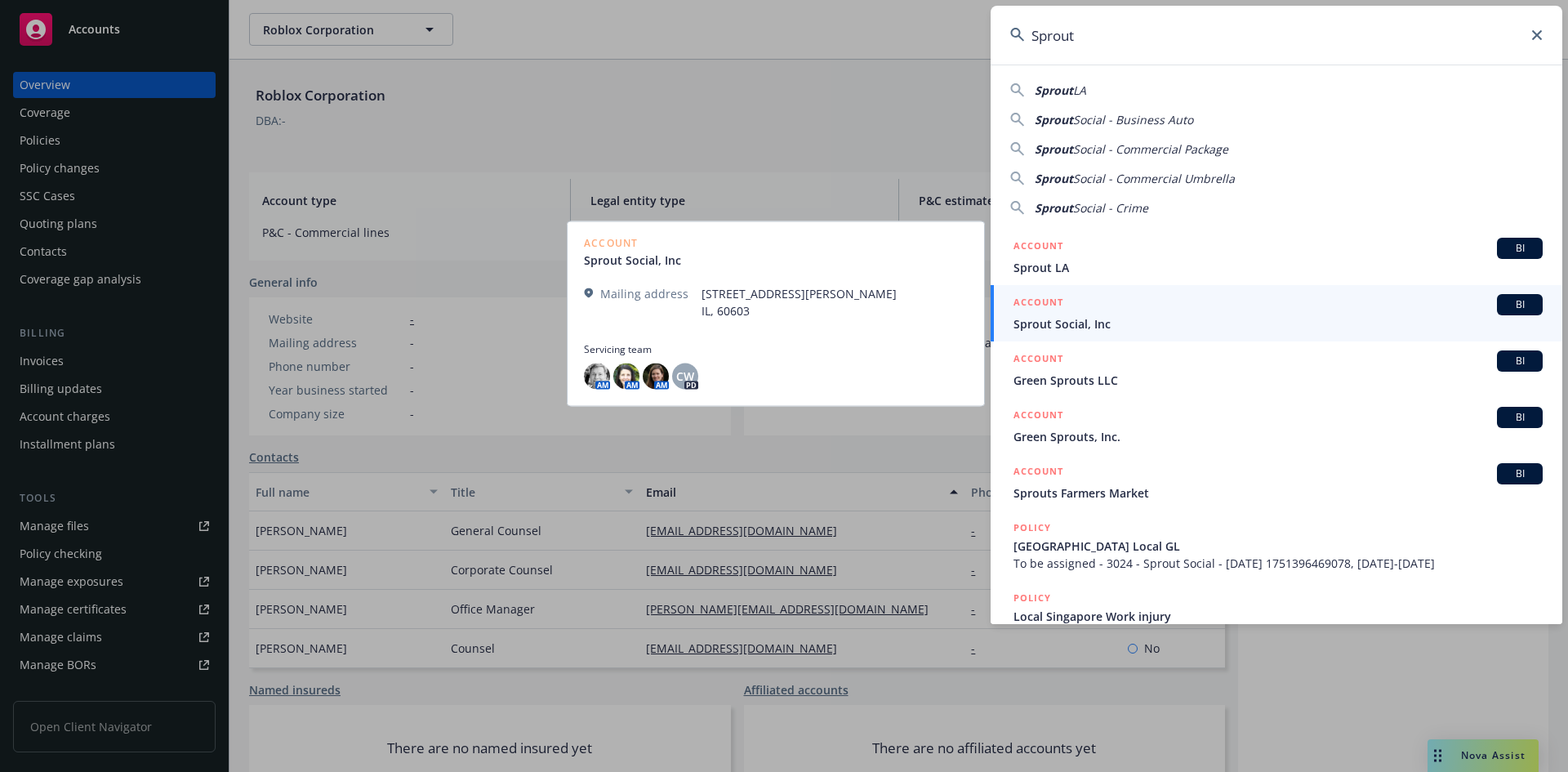
click at [1056, 326] on span "Sprout Social, Inc" at bounding box center [1278, 323] width 530 height 17
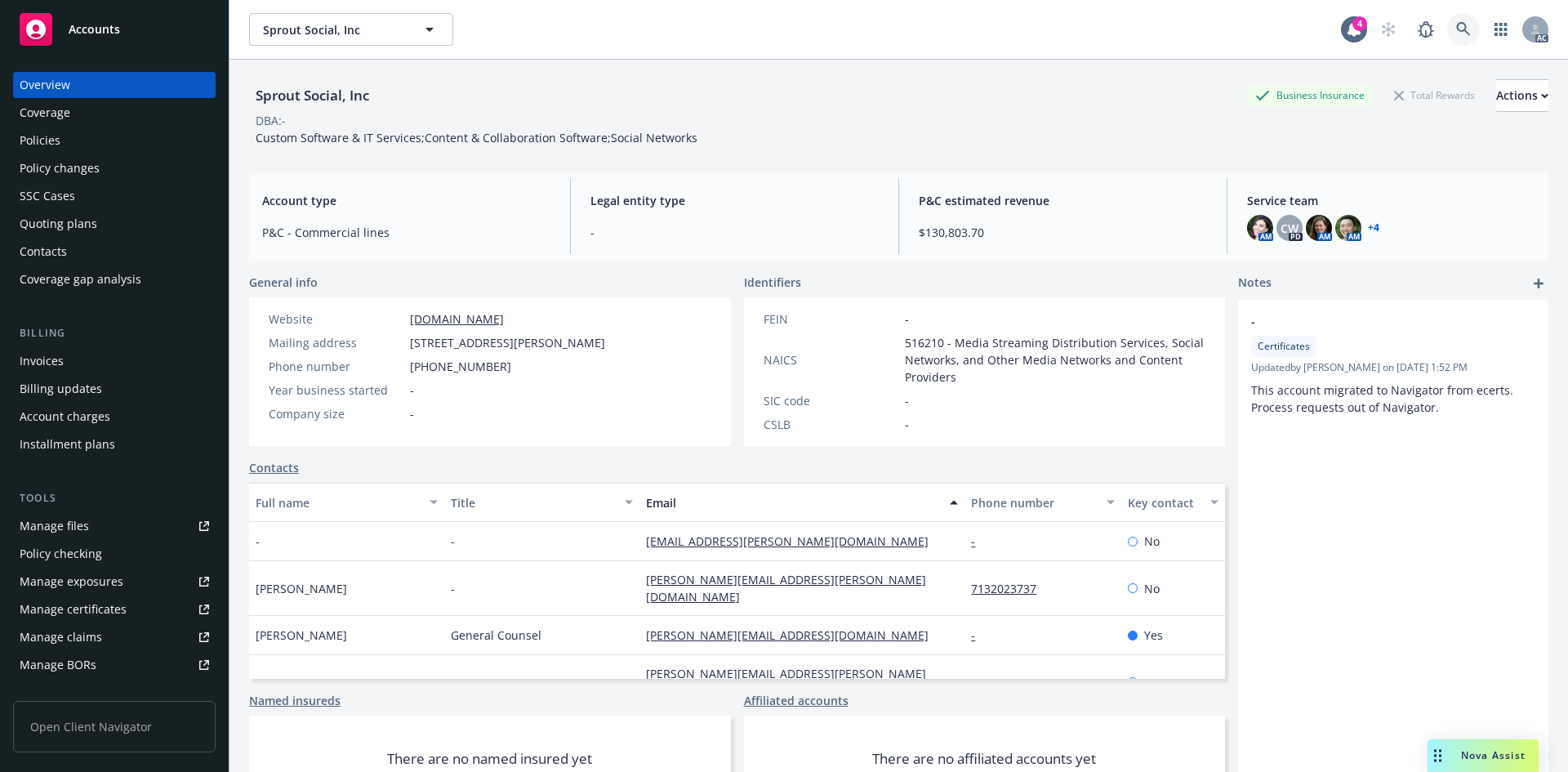
click at [1456, 30] on icon at bounding box center [1462, 28] width 14 height 14
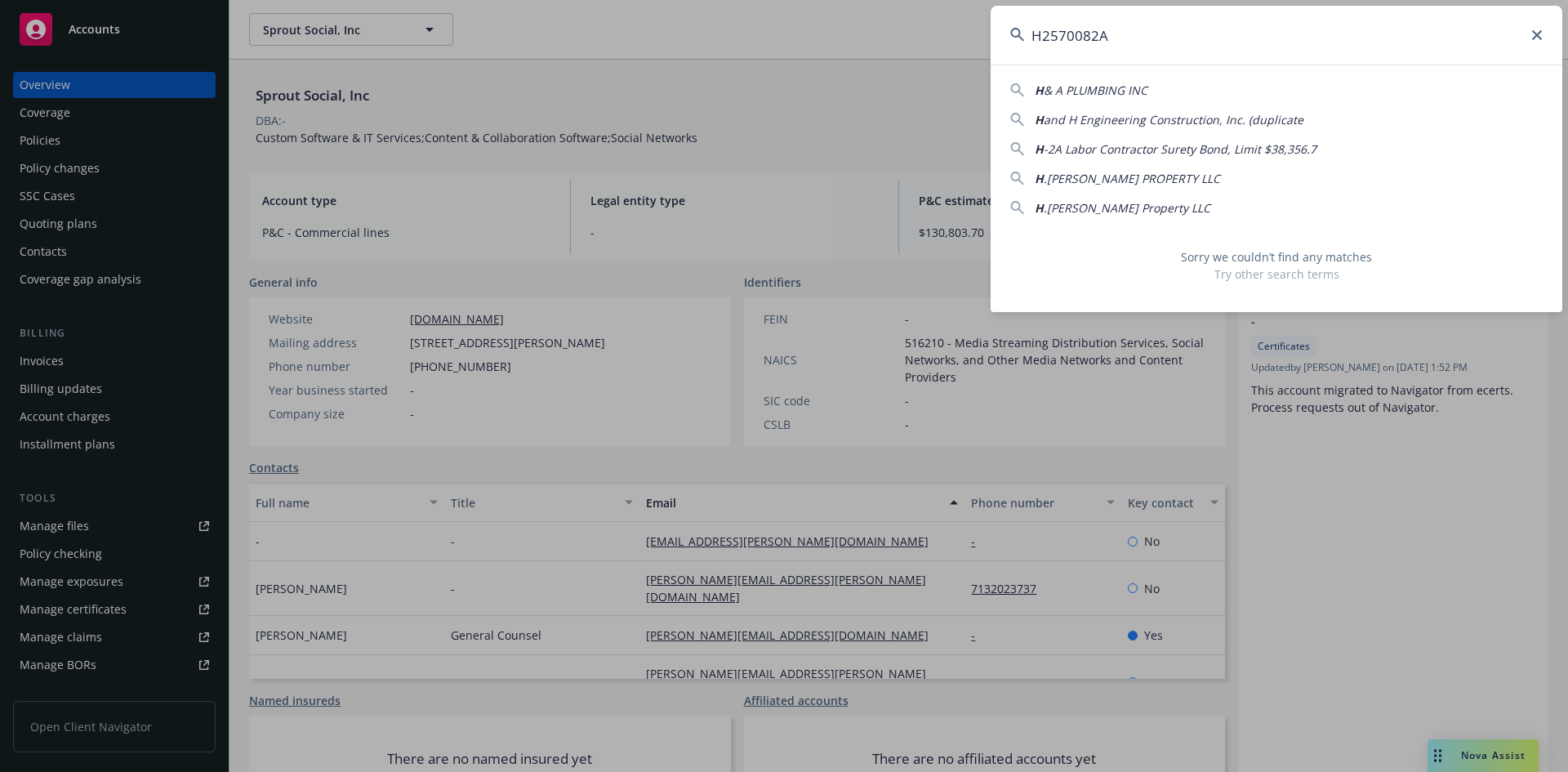
drag, startPoint x: 1081, startPoint y: 40, endPoint x: 904, endPoint y: 1, distance: 181.2
click at [911, 5] on div "H2570082A H & A PLUMBING INC H and H Engineering Construction, Inc. (duplicate …" at bounding box center [784, 386] width 1568 height 772
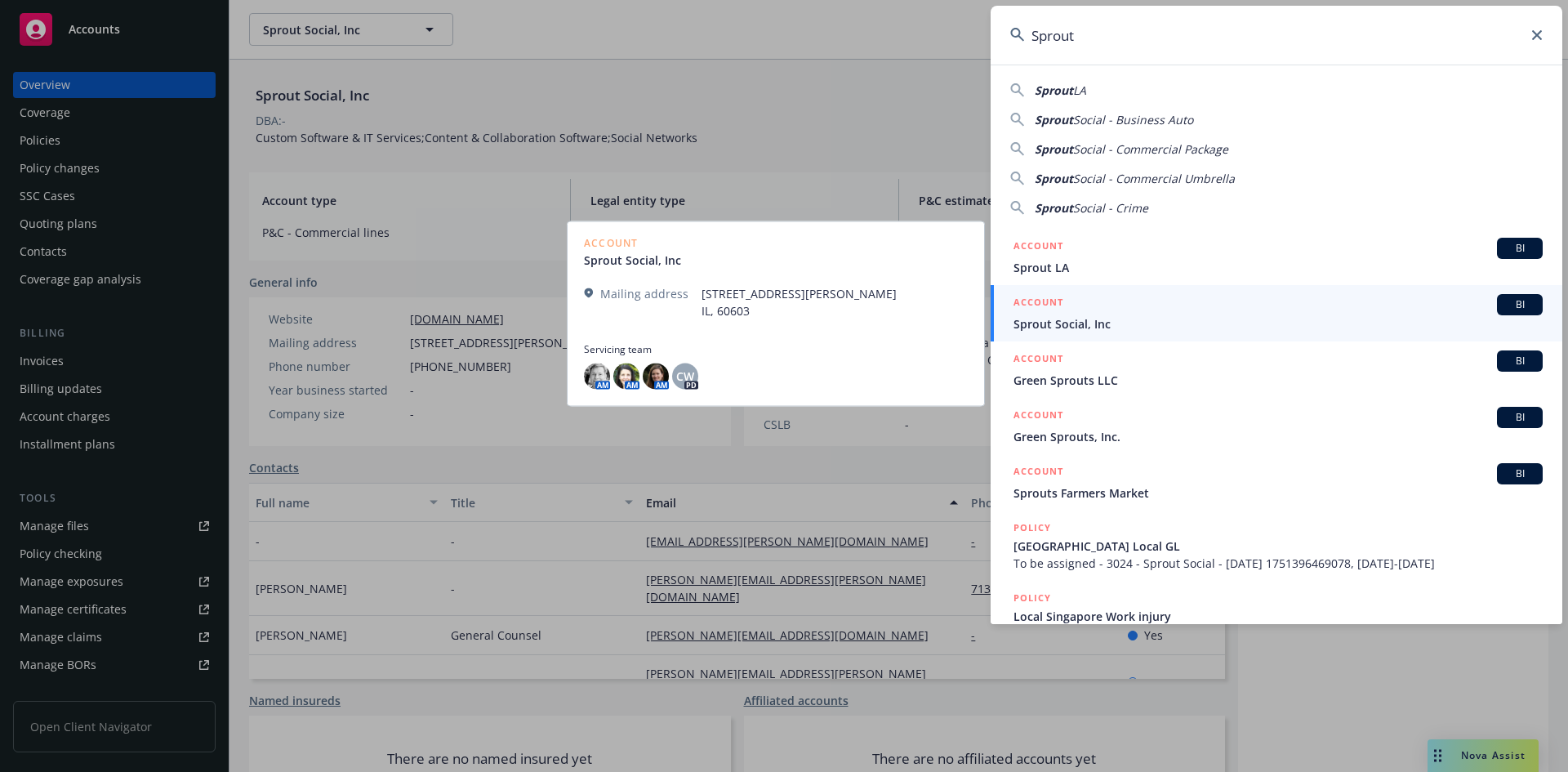
type input "Sprout"
click at [1075, 324] on span "Sprout Social, Inc" at bounding box center [1278, 323] width 530 height 17
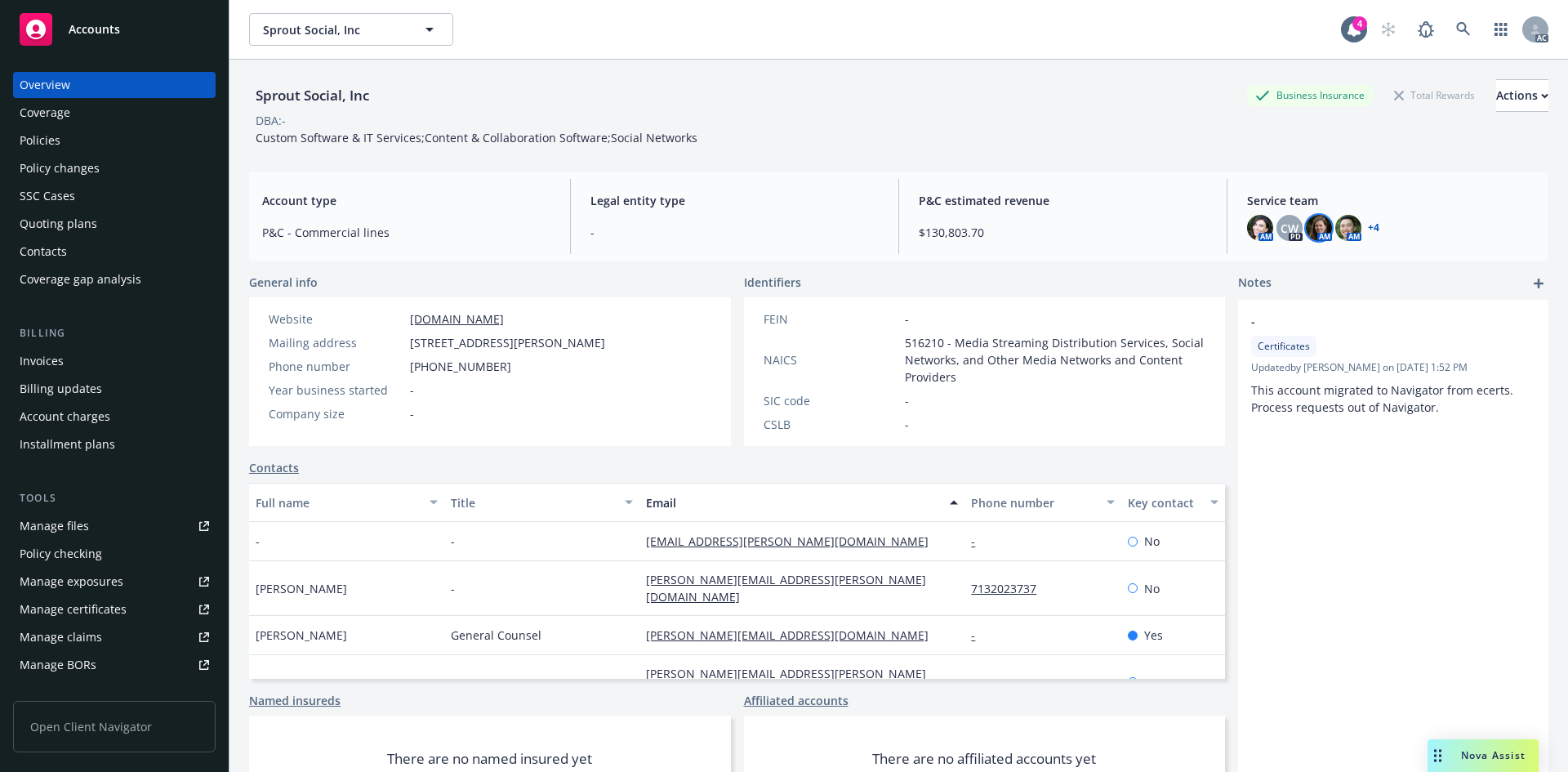
click at [1320, 225] on img at bounding box center [1319, 227] width 26 height 26
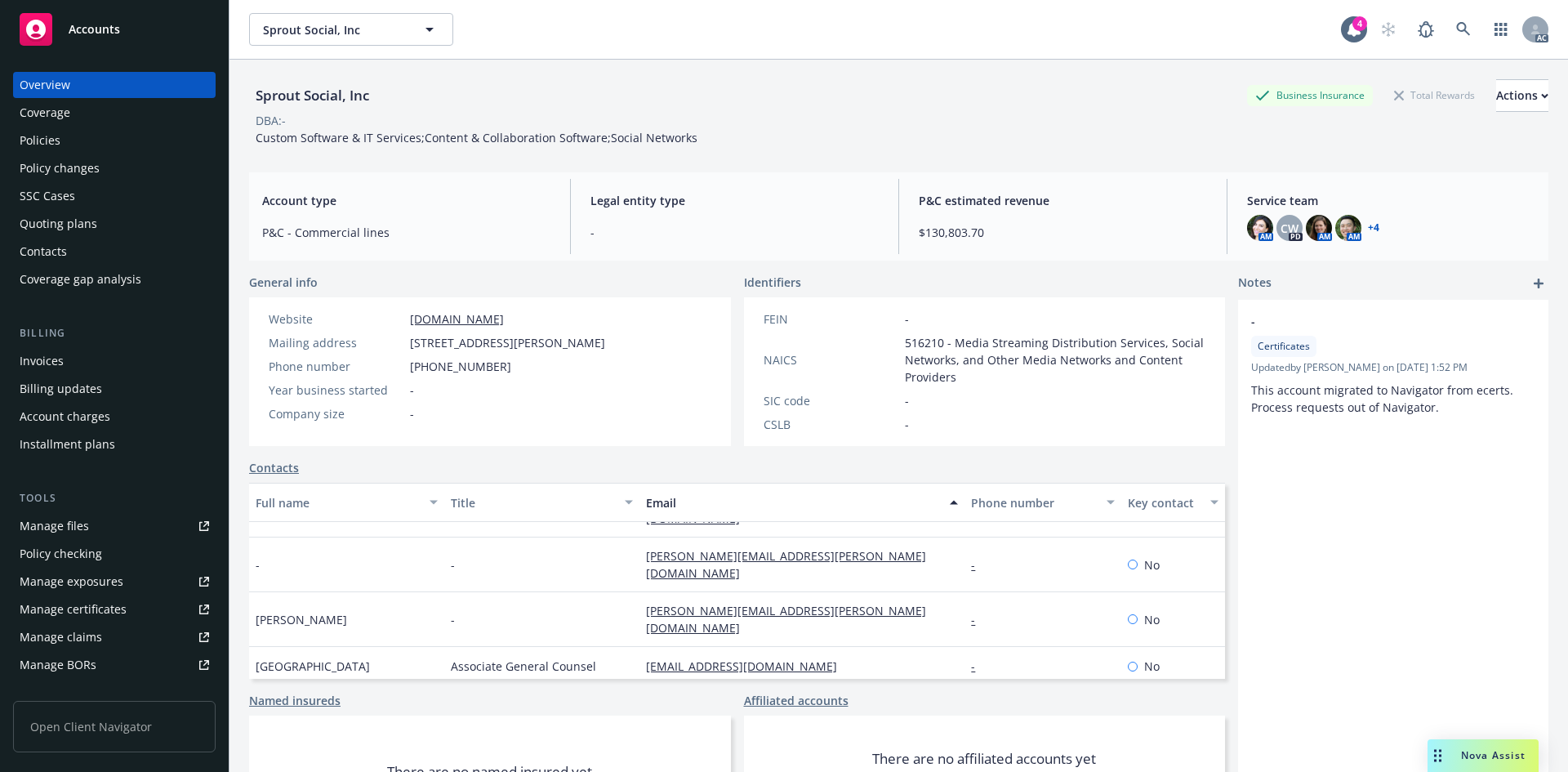
click at [1435, 546] on div "- Certificates Updated by [PERSON_NAME] on [DATE] 1:52 PM This account migrated…" at bounding box center [1394, 577] width 310 height 556
click at [1248, 225] on img at bounding box center [1260, 227] width 26 height 26
click at [1285, 229] on span "CW" at bounding box center [1290, 228] width 18 height 17
click at [1306, 229] on img at bounding box center [1319, 227] width 26 height 26
click at [1073, 118] on div "DBA: -" at bounding box center [899, 120] width 1299 height 17
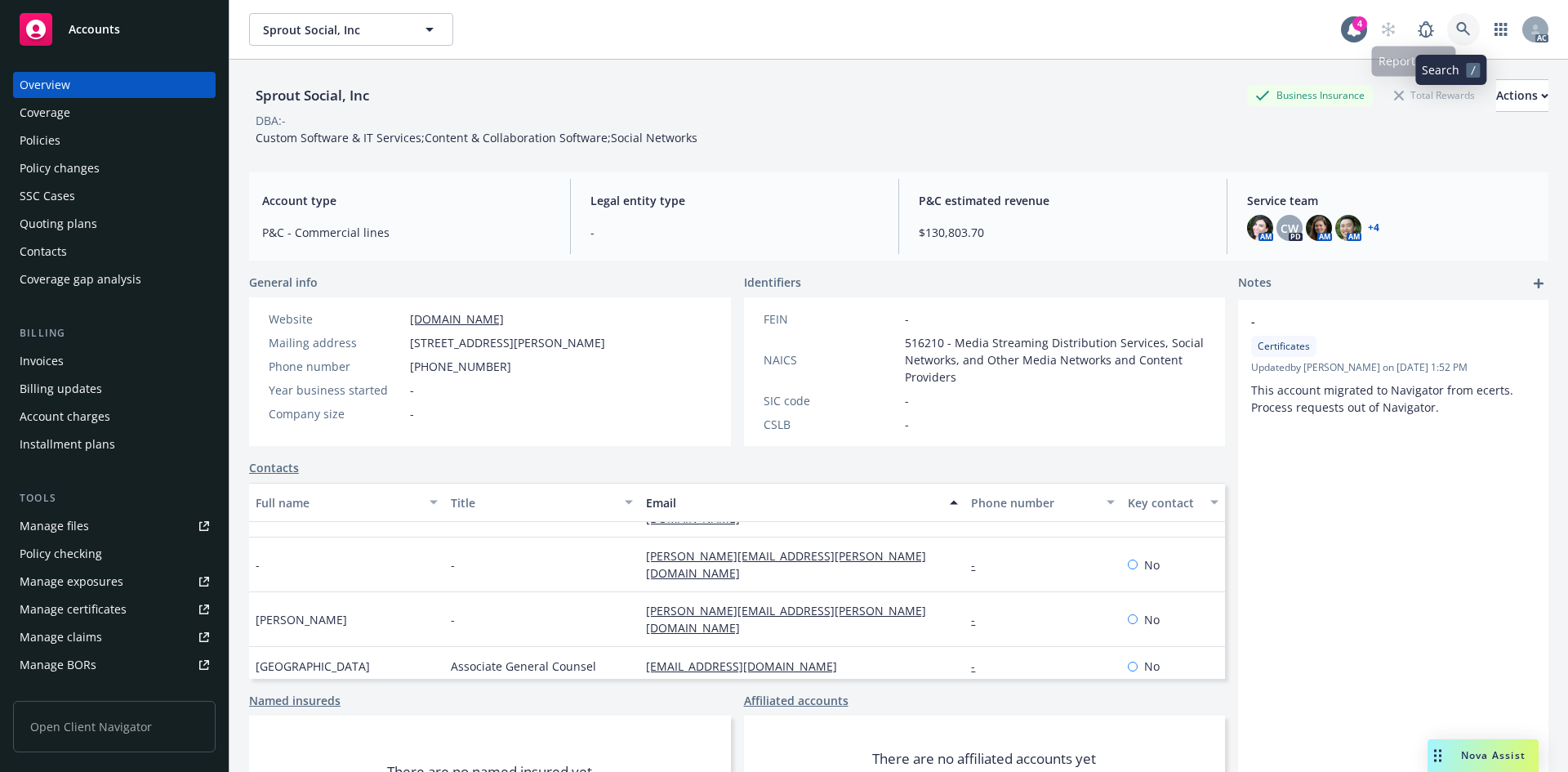
click at [1456, 28] on icon at bounding box center [1463, 29] width 14 height 14
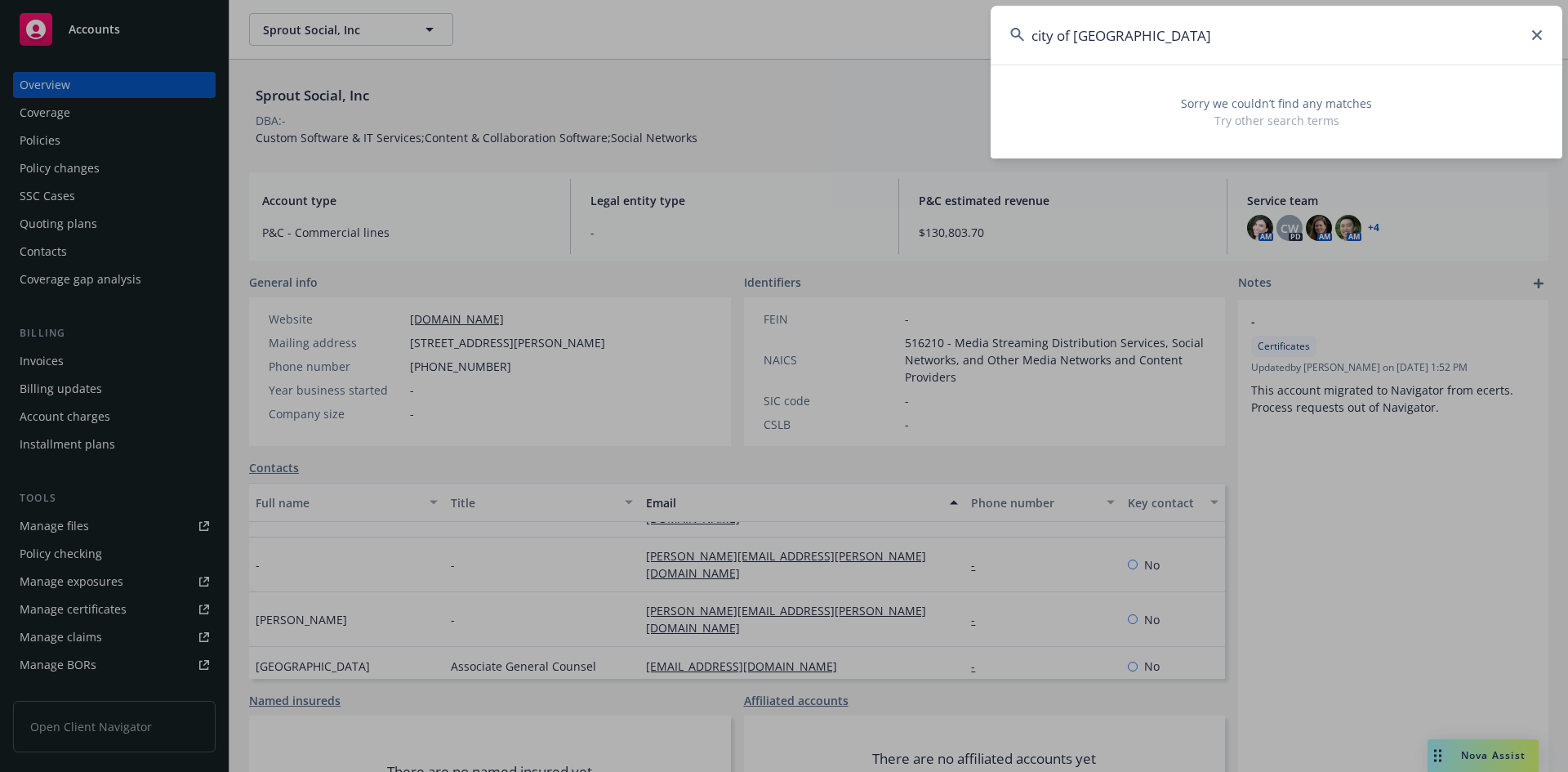
drag, startPoint x: 1187, startPoint y: 48, endPoint x: 887, endPoint y: 2, distance: 303.5
click at [890, 5] on div "city of [GEOGRAPHIC_DATA] Sorry we couldn’t find any matches Try other search t…" at bounding box center [784, 386] width 1568 height 772
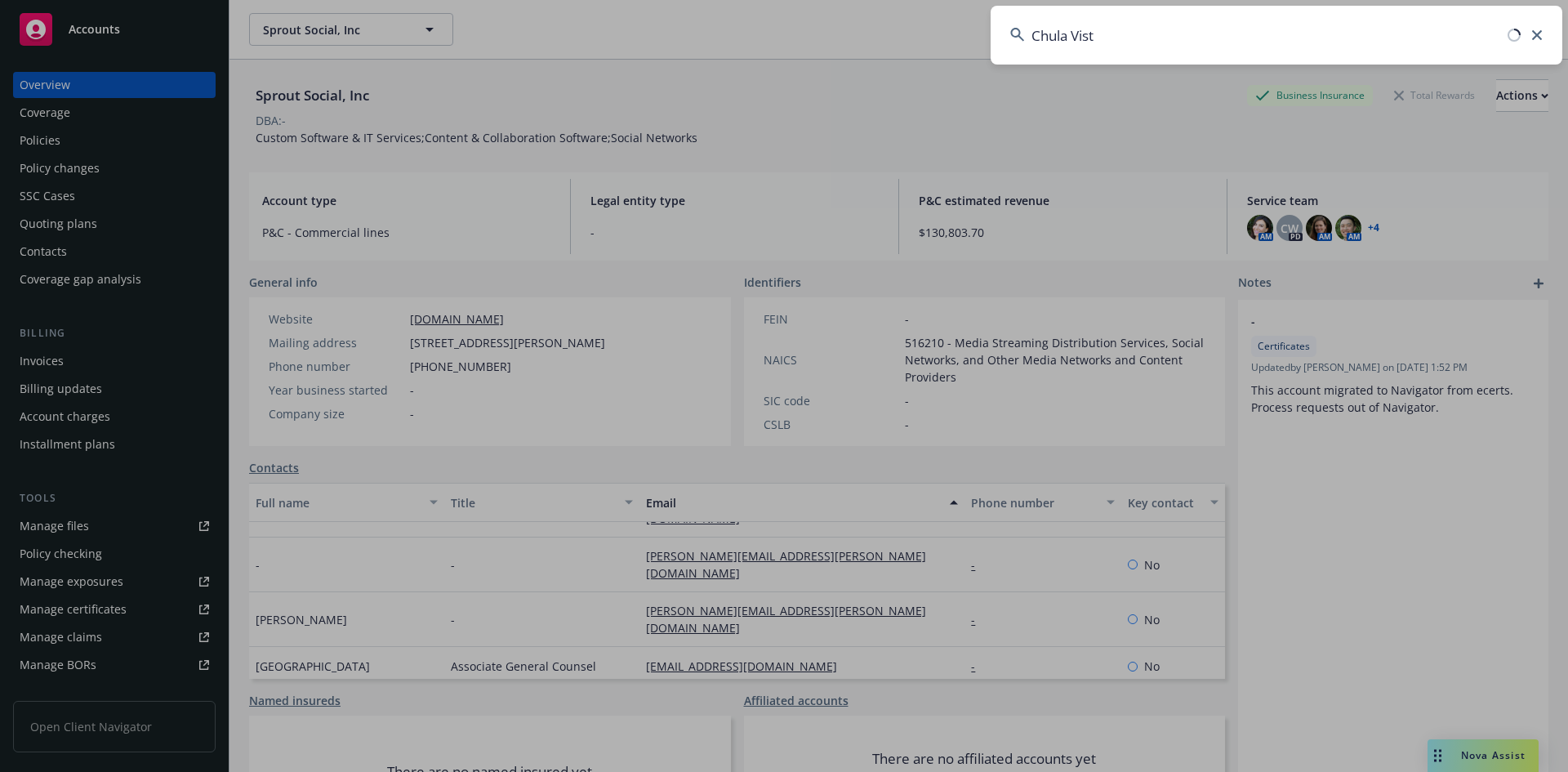
type input "Chula Vista"
